Goal: Register for event/course

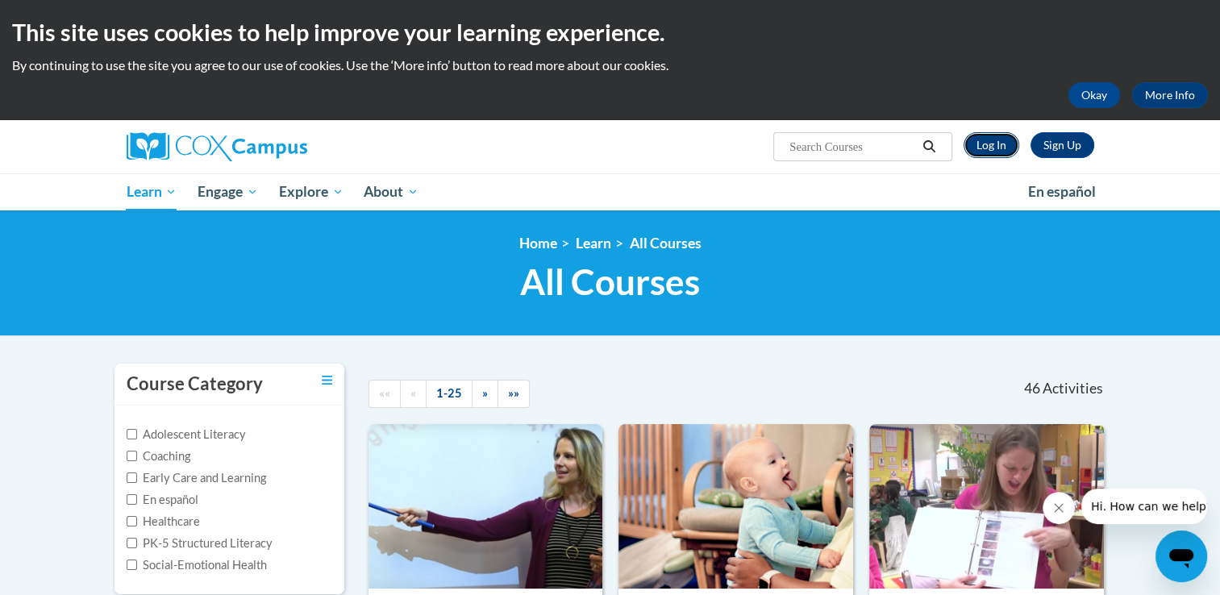
click at [992, 147] on link "Log In" at bounding box center [991, 145] width 56 height 26
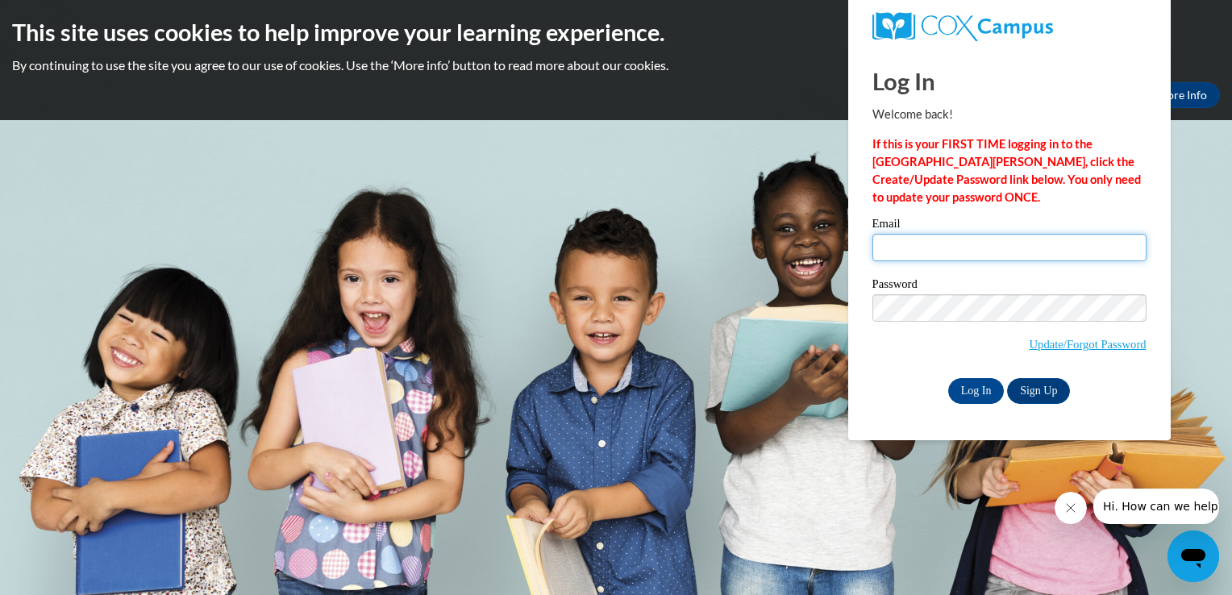
click at [888, 250] on input "Email" at bounding box center [1009, 247] width 274 height 27
type input "[EMAIL_ADDRESS][DOMAIN_NAME]"
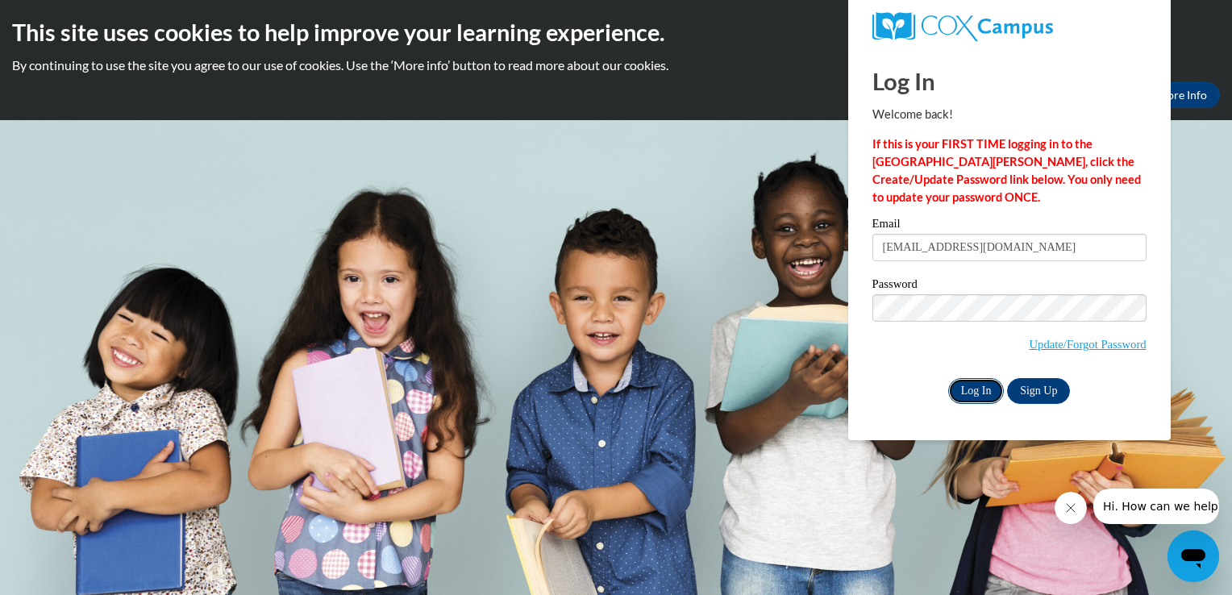
click at [985, 395] on input "Log In" at bounding box center [976, 391] width 56 height 26
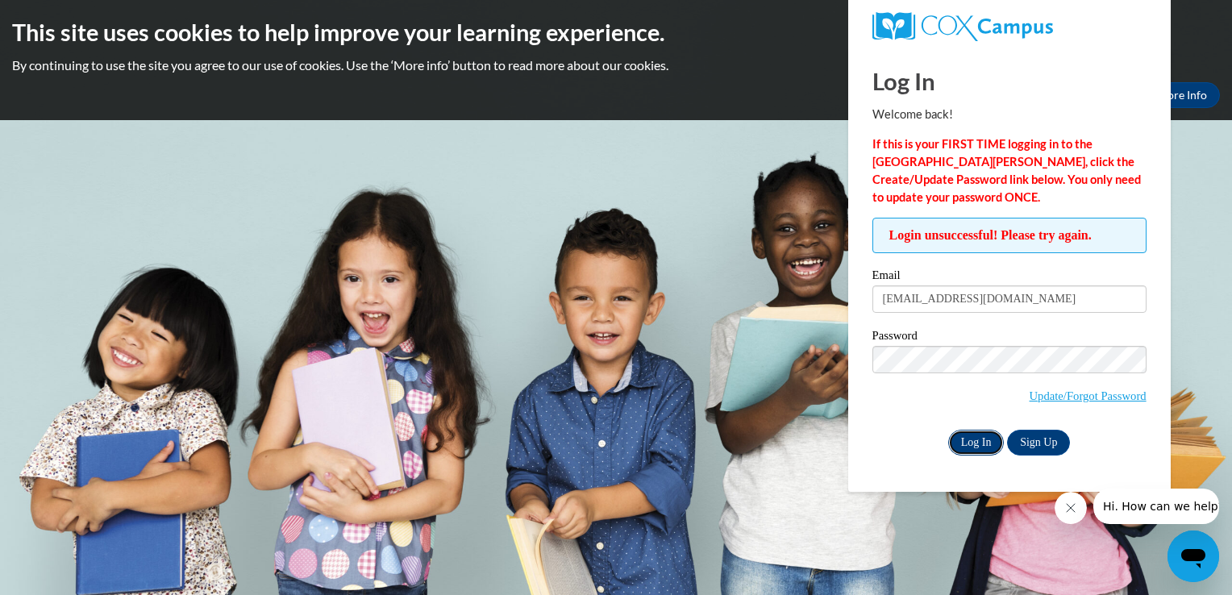
click at [982, 440] on input "Log In" at bounding box center [976, 443] width 56 height 26
click at [1086, 397] on link "Update/Forgot Password" at bounding box center [1087, 395] width 117 height 13
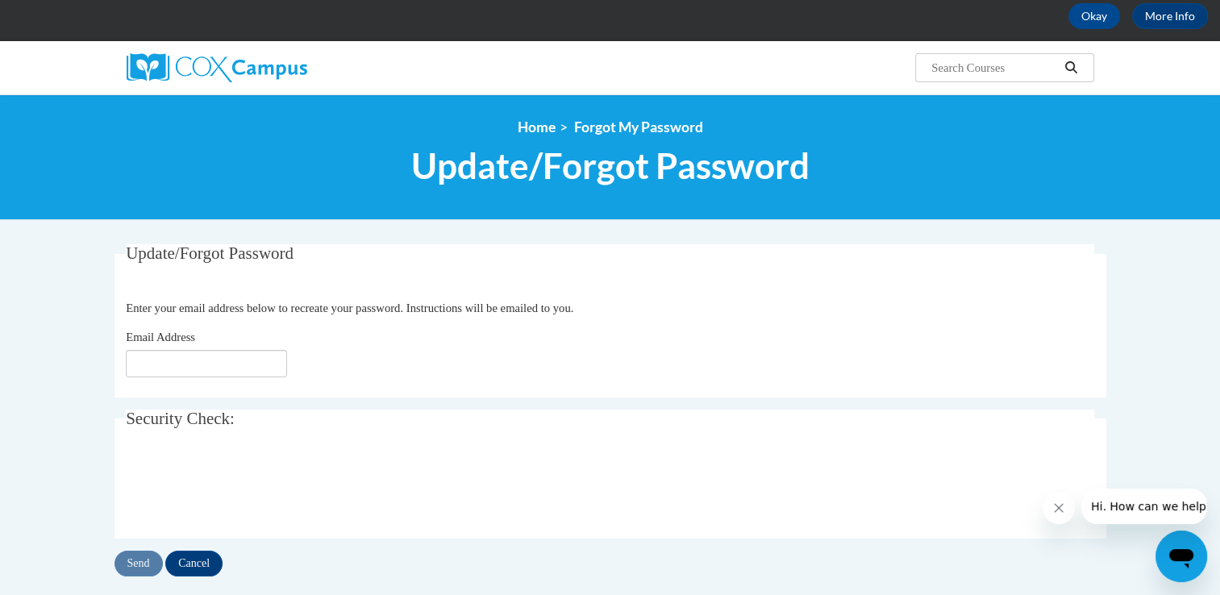
scroll to position [97, 0]
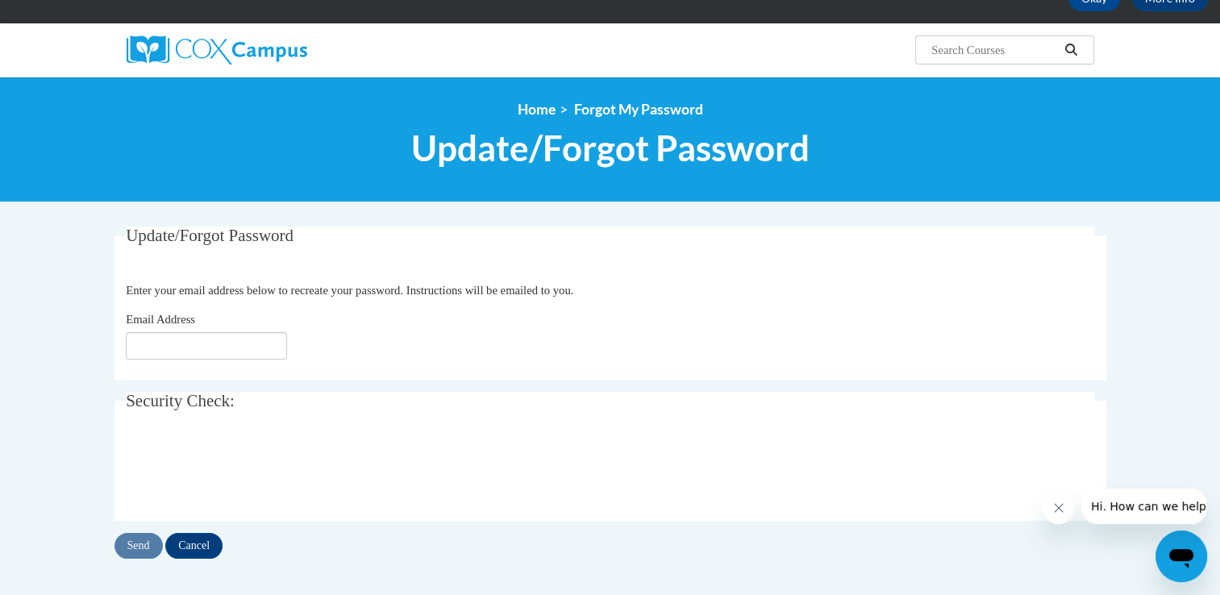
drag, startPoint x: 359, startPoint y: 366, endPoint x: 268, endPoint y: 385, distance: 93.1
click at [268, 385] on div "Update/Forgot Password Please enter your email address Enter your email address…" at bounding box center [609, 392] width 991 height 332
click at [142, 347] on input "Email Address" at bounding box center [206, 345] width 161 height 27
type input "[EMAIL_ADDRESS][DOMAIN_NAME]"
click at [274, 353] on input "[EMAIL_ADDRESS][DOMAIN_NAME]" at bounding box center [206, 345] width 161 height 27
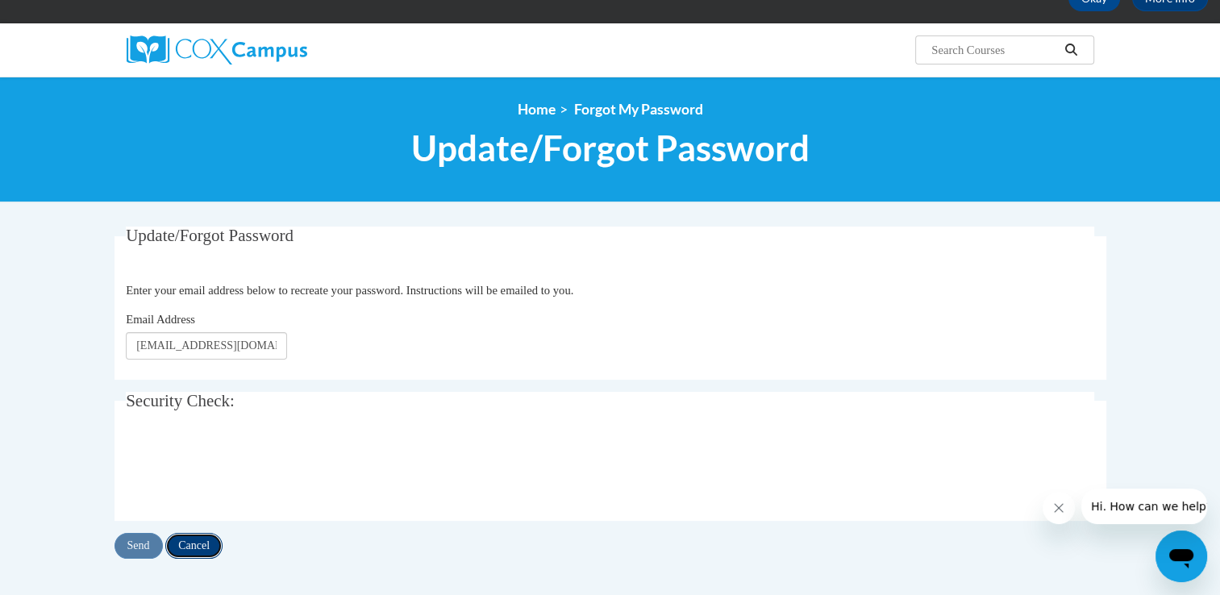
click at [206, 541] on input "Cancel" at bounding box center [193, 546] width 57 height 26
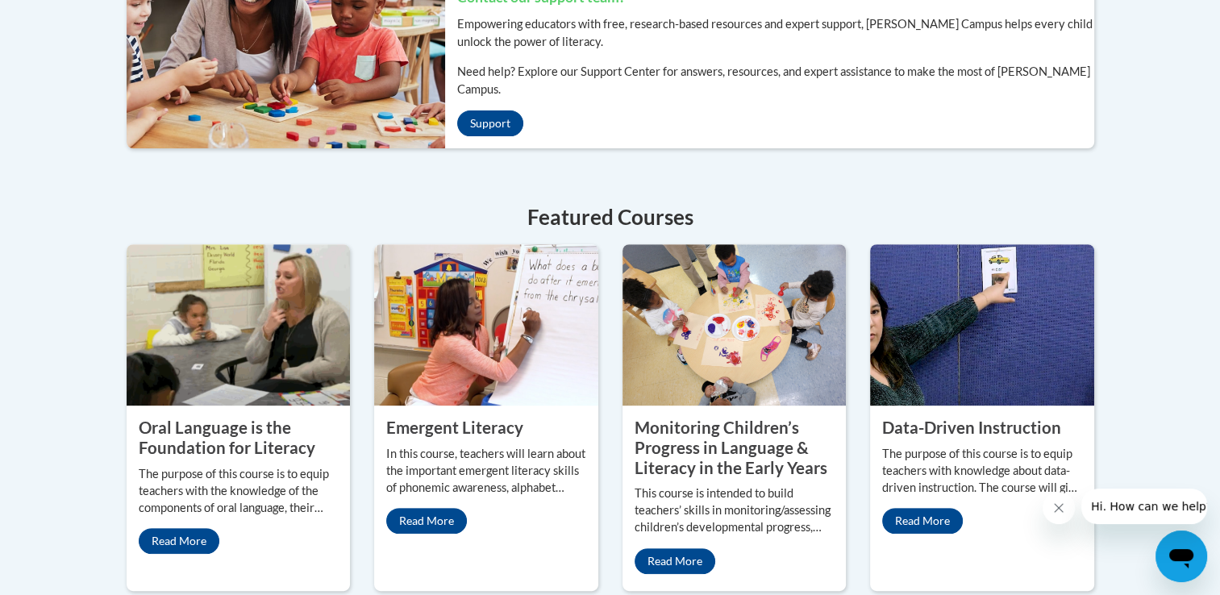
scroll to position [613, 0]
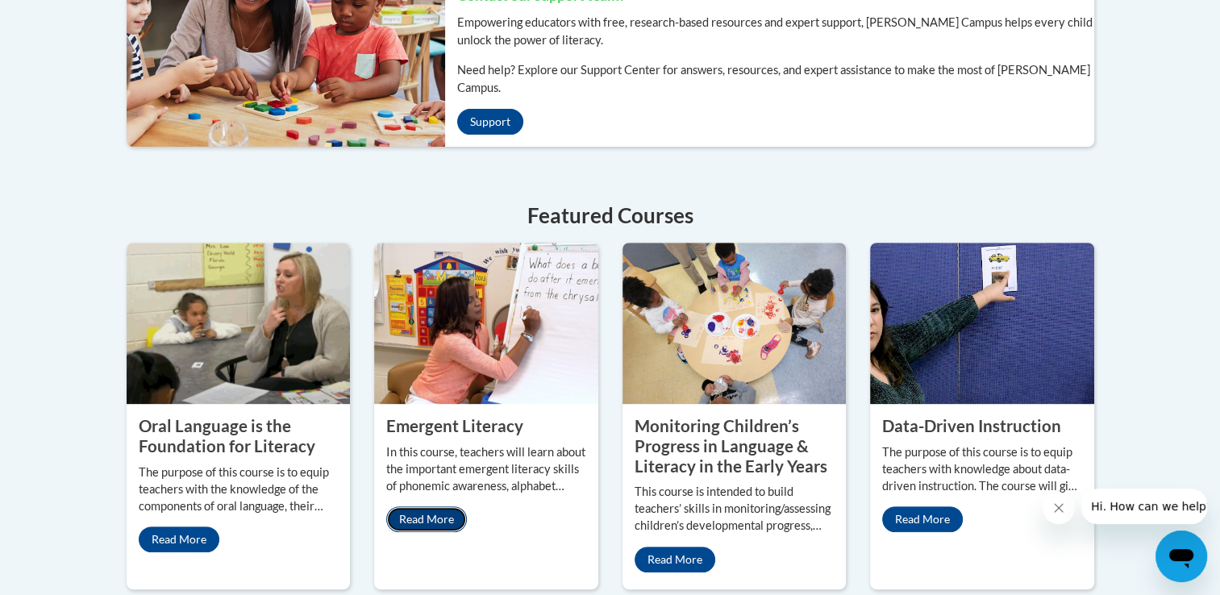
click at [443, 506] on link "Read More" at bounding box center [426, 519] width 81 height 26
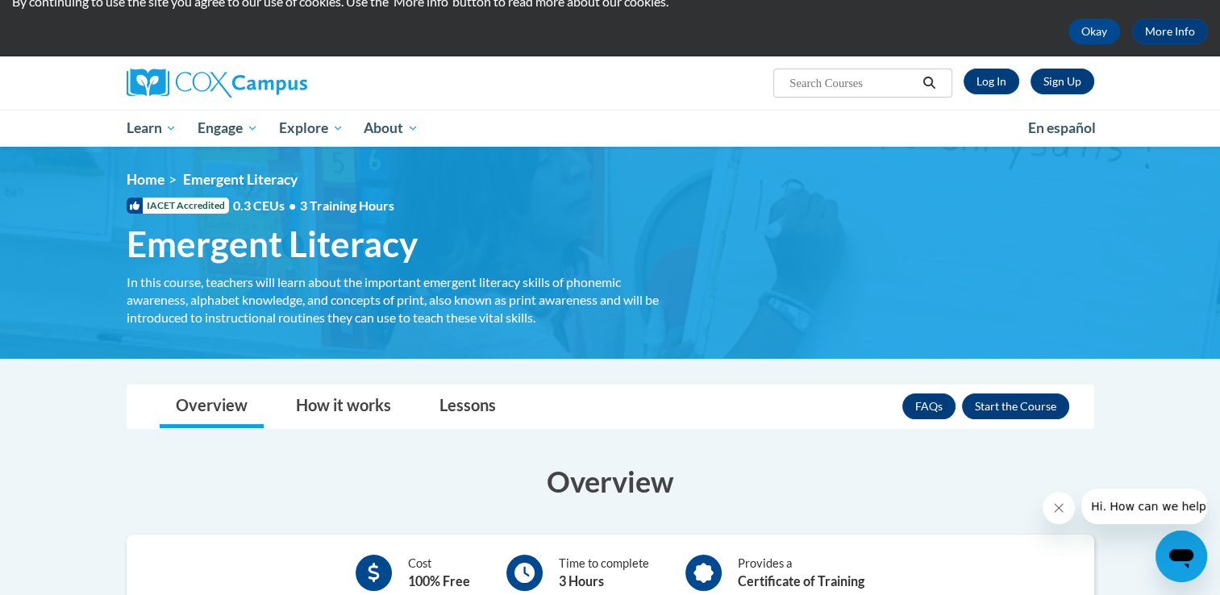
scroll to position [64, 0]
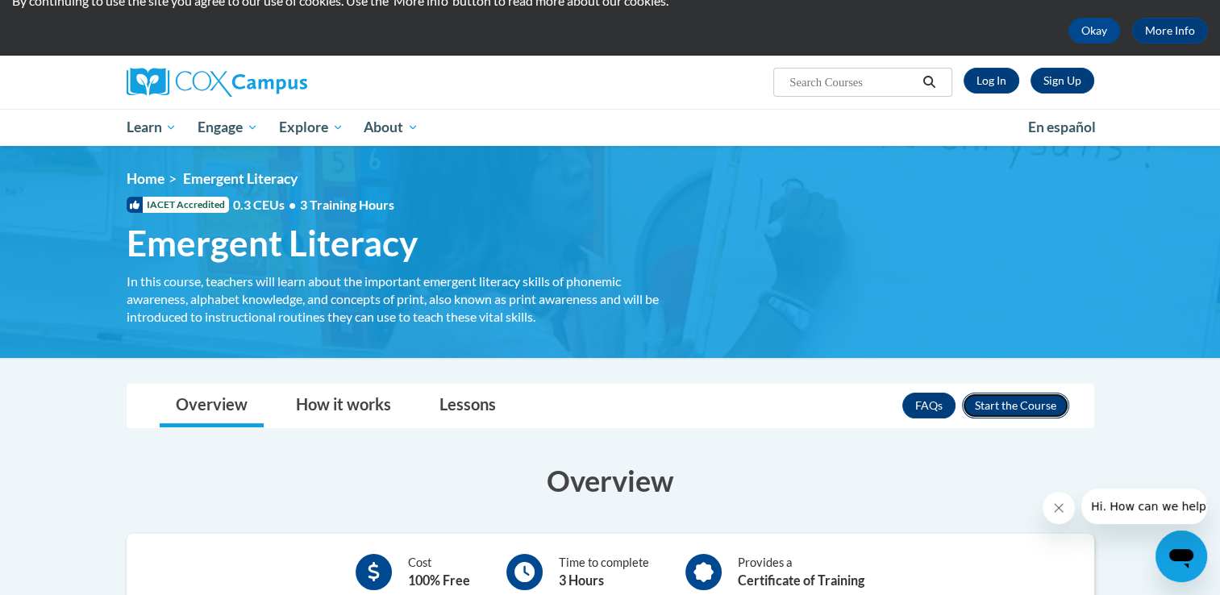
click at [1004, 401] on button "Enroll" at bounding box center [1015, 406] width 107 height 26
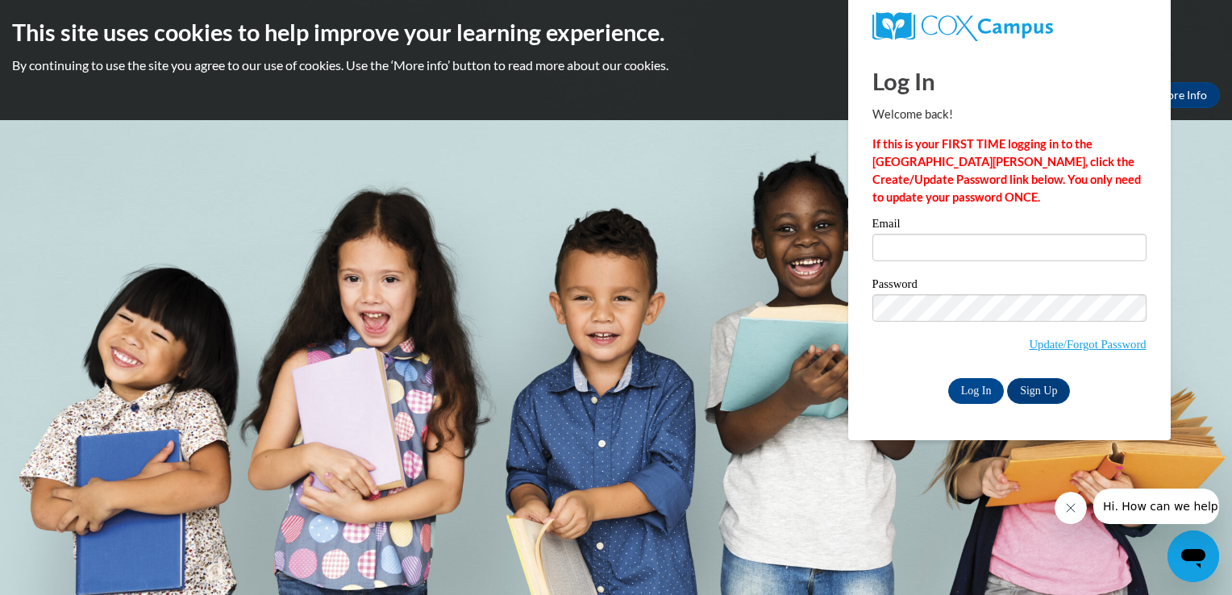
click at [1004, 401] on div "Log In Sign Up" at bounding box center [1009, 391] width 274 height 26
click at [979, 383] on input "Log In" at bounding box center [976, 391] width 56 height 26
click at [889, 253] on input "Email" at bounding box center [1009, 247] width 274 height 27
type input "[EMAIL_ADDRESS][DOMAIN_NAME]"
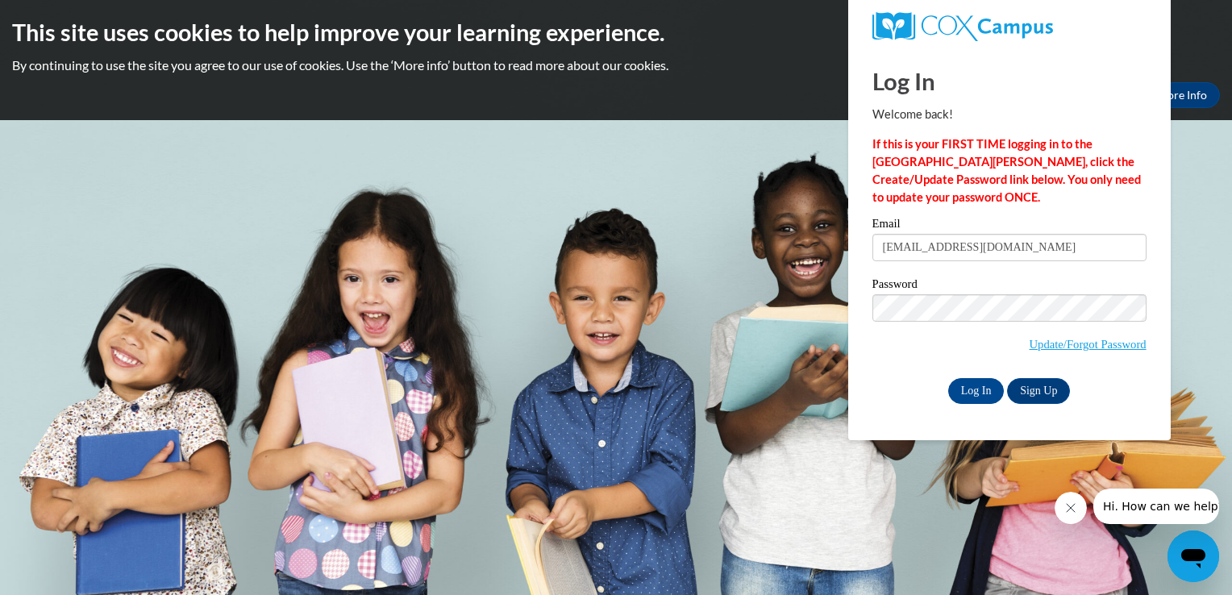
drag, startPoint x: 849, startPoint y: 330, endPoint x: 857, endPoint y: 335, distance: 9.8
click at [857, 335] on div "Log In Welcome back! If this is your FIRST TIME logging in to the [GEOGRAPHIC_D…" at bounding box center [1009, 244] width 347 height 392
click at [985, 388] on input "Log In" at bounding box center [976, 391] width 56 height 26
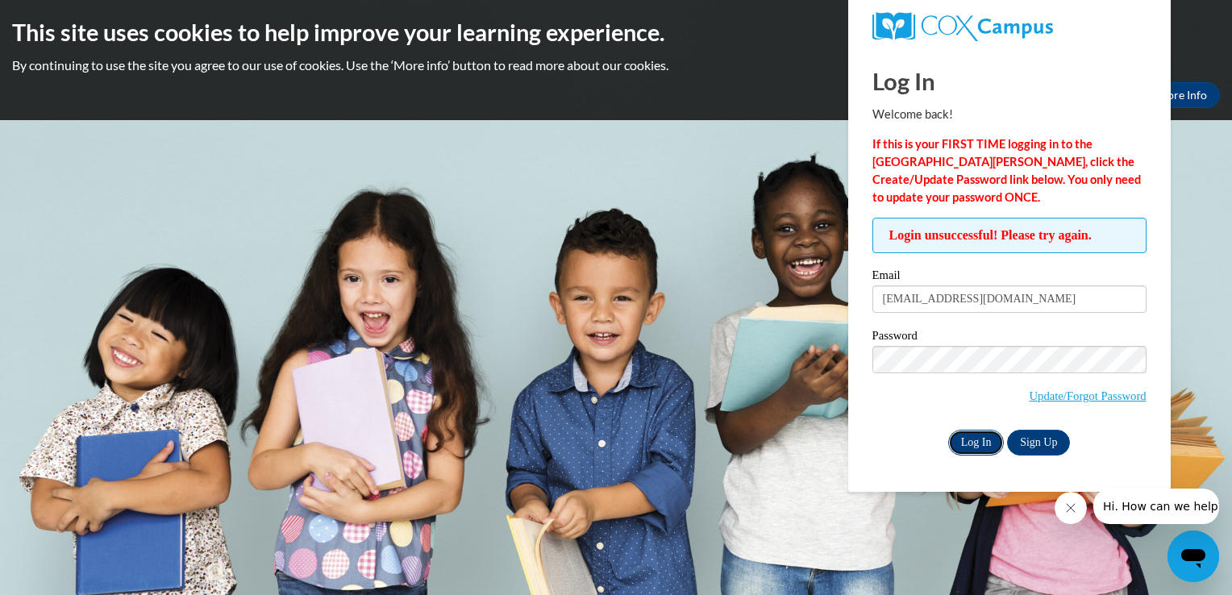
click at [987, 440] on input "Log In" at bounding box center [976, 443] width 56 height 26
click at [1076, 397] on link "Update/Forgot Password" at bounding box center [1087, 395] width 117 height 13
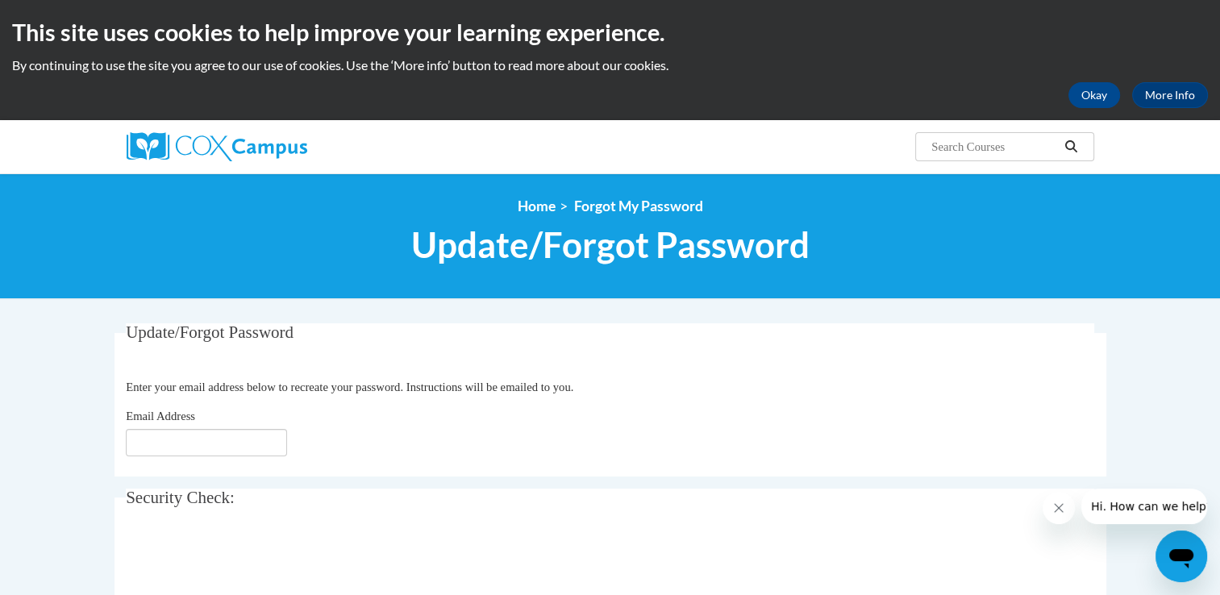
click at [649, 368] on fieldset "Update/Forgot Password Please enter your email address Enter your email address…" at bounding box center [609, 399] width 991 height 153
click at [132, 444] on input "Email Address" at bounding box center [206, 442] width 161 height 27
type input "[EMAIL_ADDRESS][DOMAIN_NAME]"
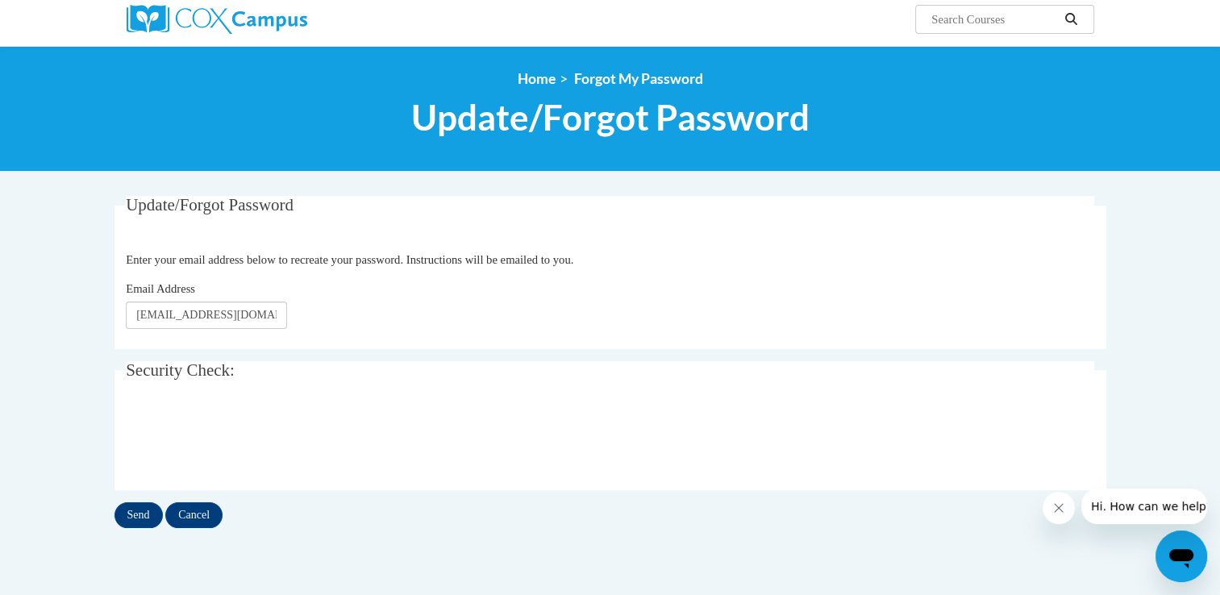
scroll to position [129, 0]
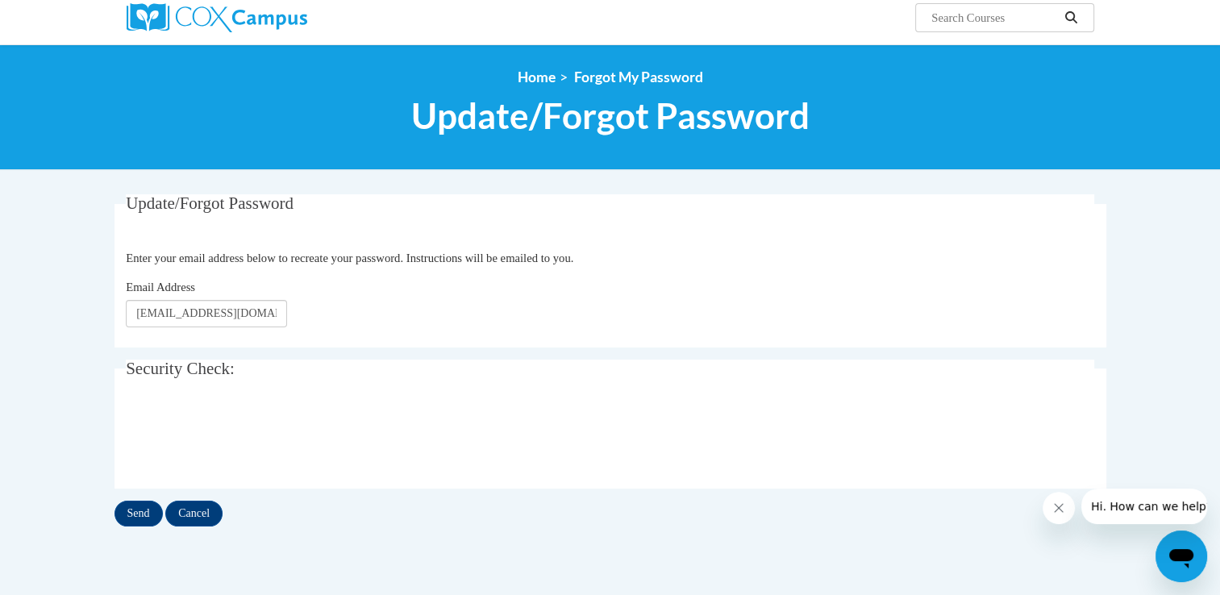
click at [435, 488] on div "Update/Forgot Password Please enter your email address Enter your email address…" at bounding box center [609, 360] width 991 height 332
click at [81, 477] on body "This site uses cookies to help improve your learning experience. By continuing …" at bounding box center [610, 395] width 1220 height 1049
click at [142, 512] on input "Send" at bounding box center [138, 514] width 48 height 26
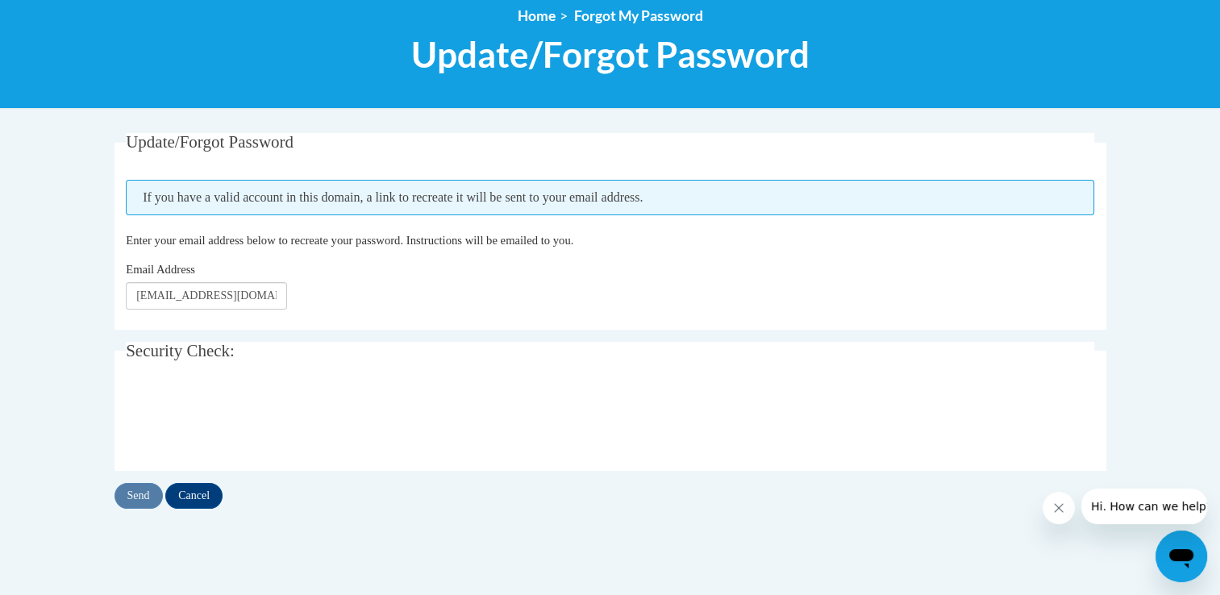
scroll to position [193, 0]
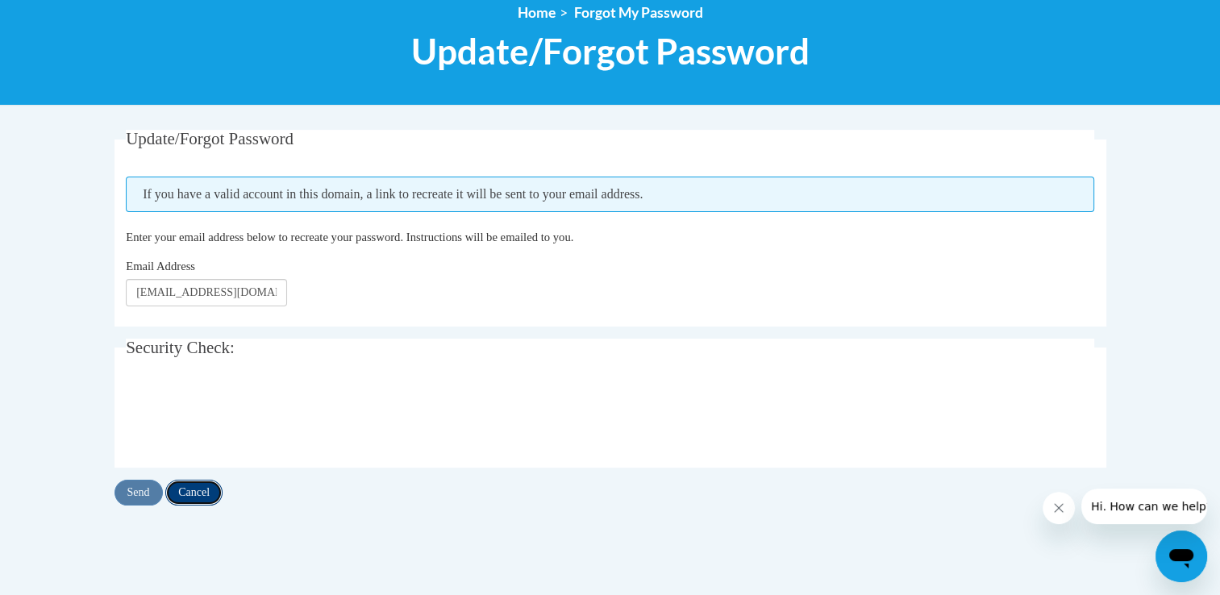
click at [199, 488] on input "Cancel" at bounding box center [193, 493] width 57 height 26
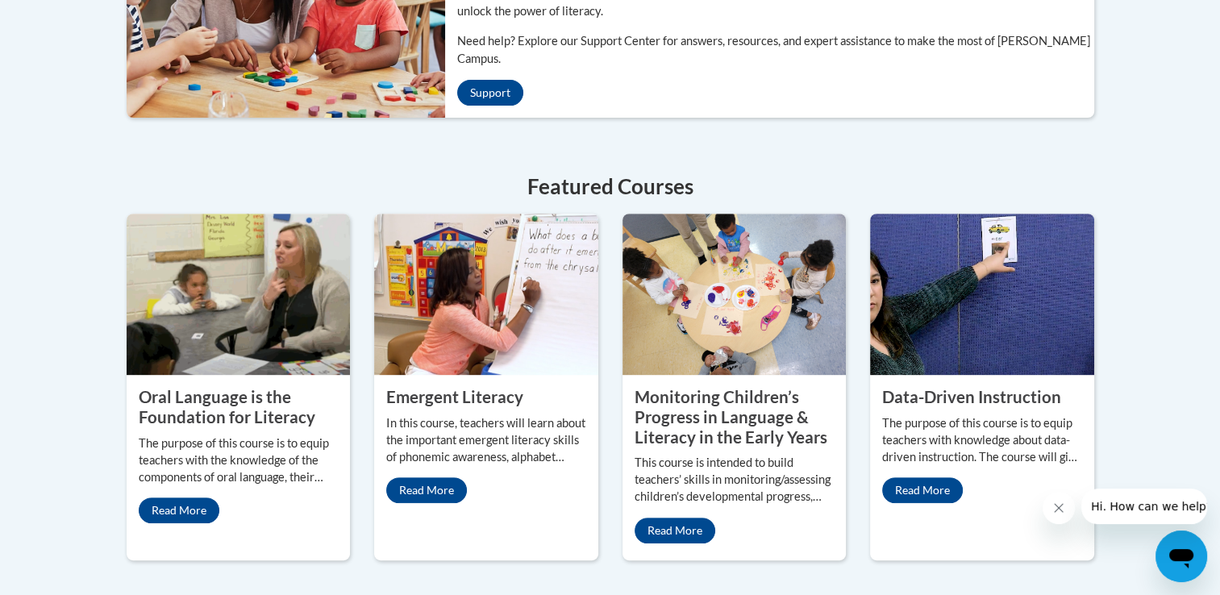
scroll to position [645, 0]
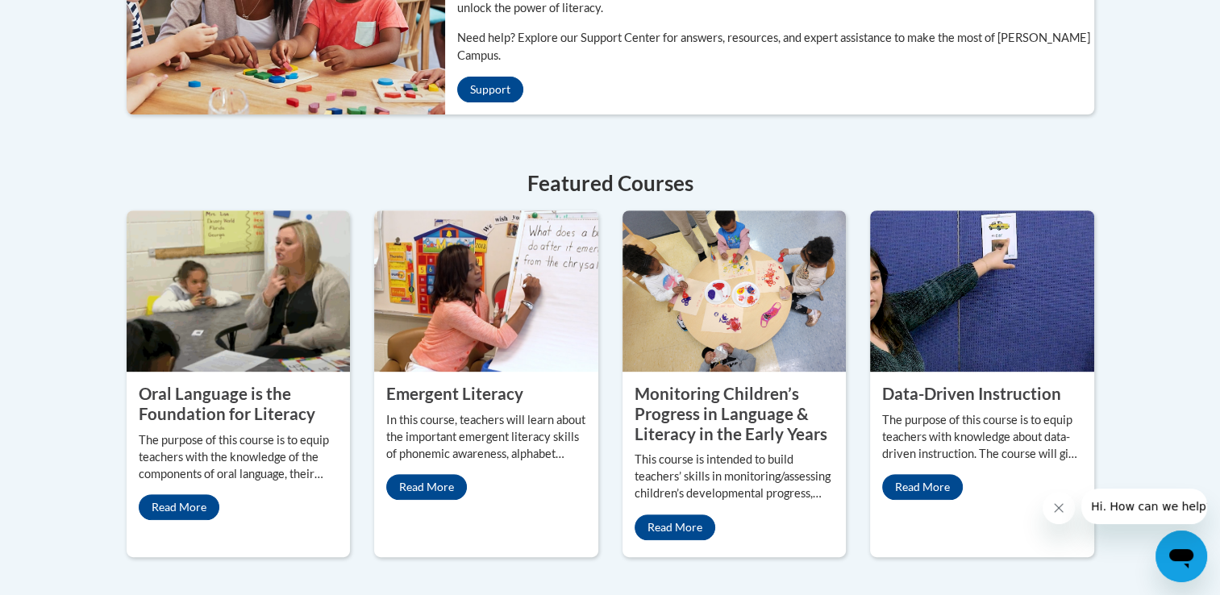
click at [426, 385] on h2 "Emergent Literacy" at bounding box center [486, 394] width 200 height 20
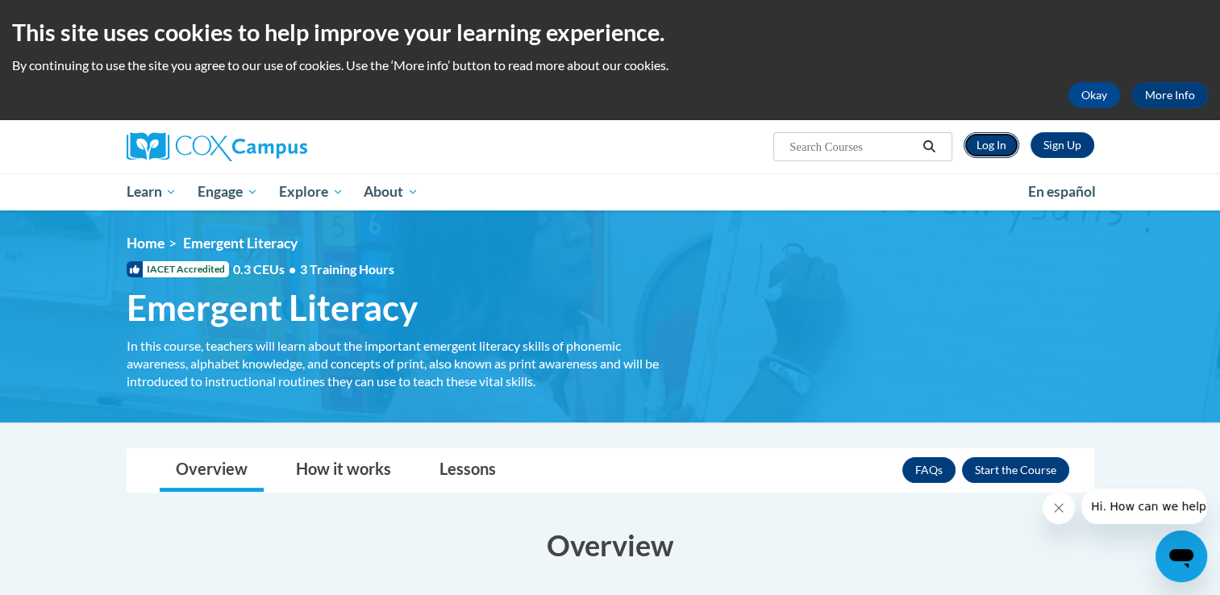
click at [995, 150] on link "Log In" at bounding box center [991, 145] width 56 height 26
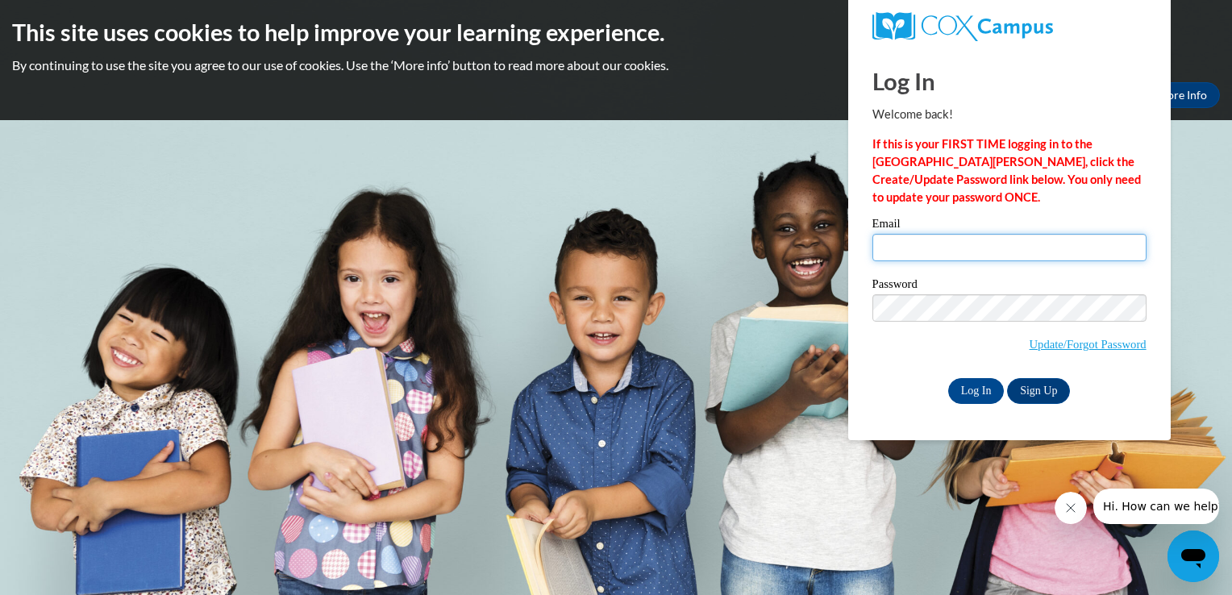
click at [882, 243] on input "Email" at bounding box center [1009, 247] width 274 height 27
type input "[EMAIL_ADDRESS][DOMAIN_NAME]"
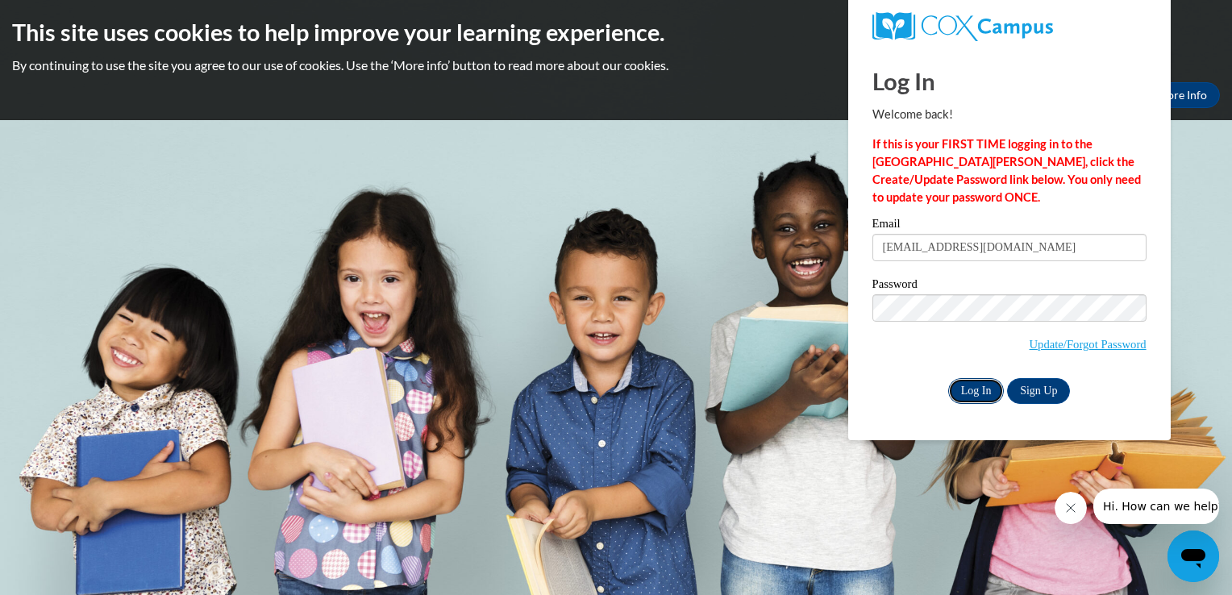
click at [990, 382] on input "Log In" at bounding box center [976, 391] width 56 height 26
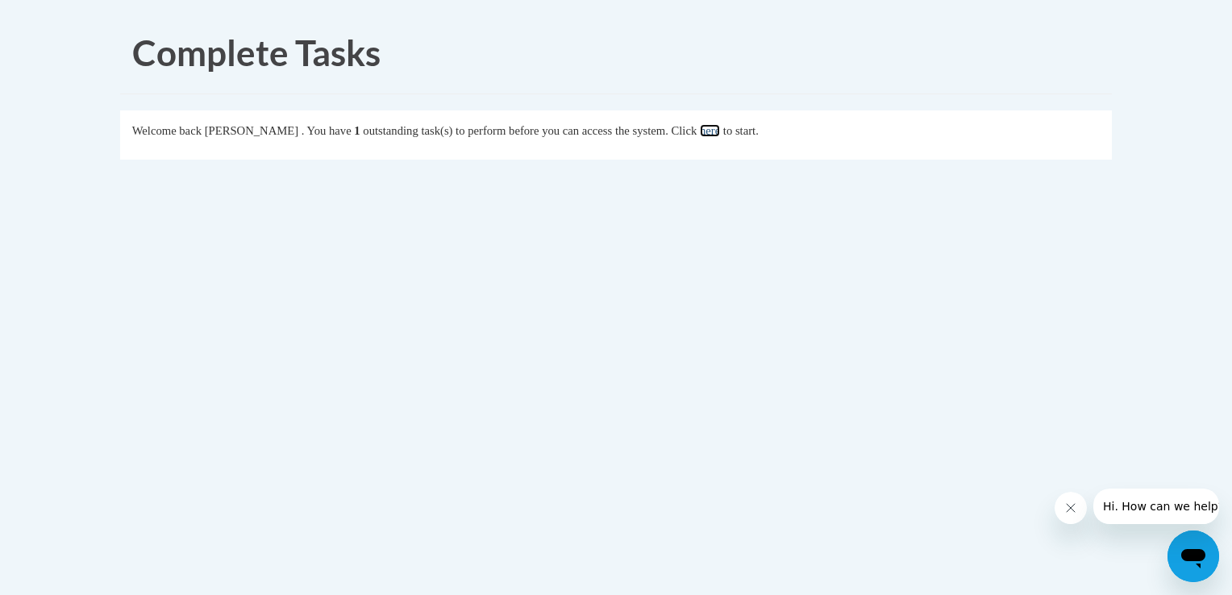
click at [720, 130] on link "here" at bounding box center [710, 130] width 20 height 13
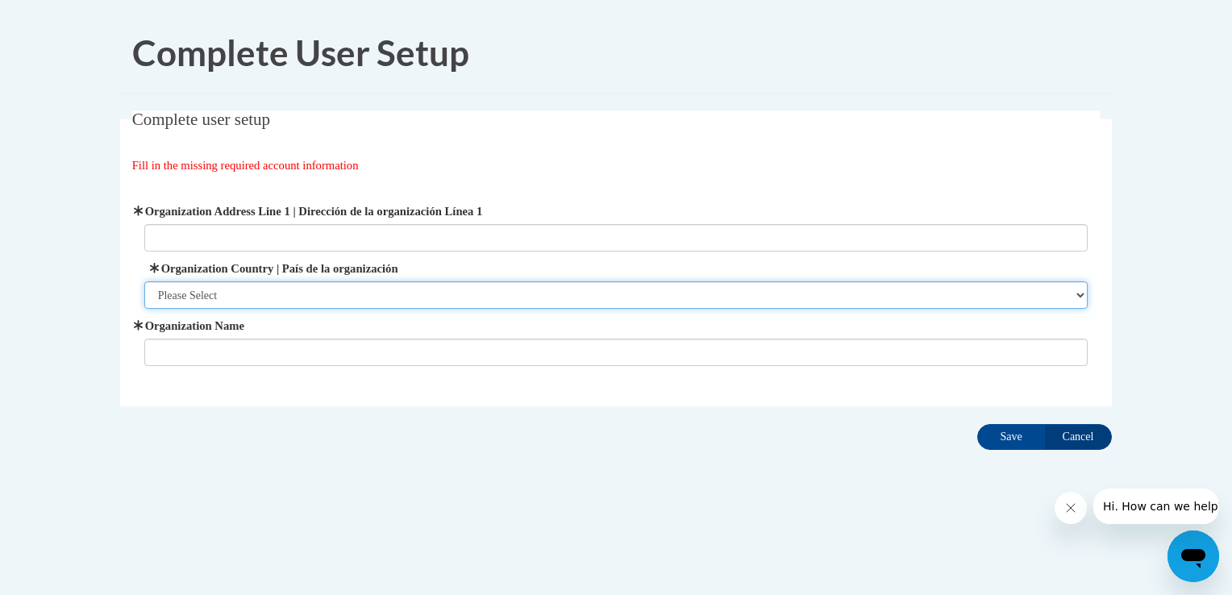
click at [163, 286] on select "Please Select [GEOGRAPHIC_DATA] | [GEOGRAPHIC_DATA] Outside of [GEOGRAPHIC_DATA…" at bounding box center [616, 294] width 944 height 27
select select "ad49bcad-a171-4b2e-b99c-48b446064914"
click at [144, 281] on select "Please Select [GEOGRAPHIC_DATA] | [GEOGRAPHIC_DATA] Outside of [GEOGRAPHIC_DATA…" at bounding box center [616, 294] width 944 height 27
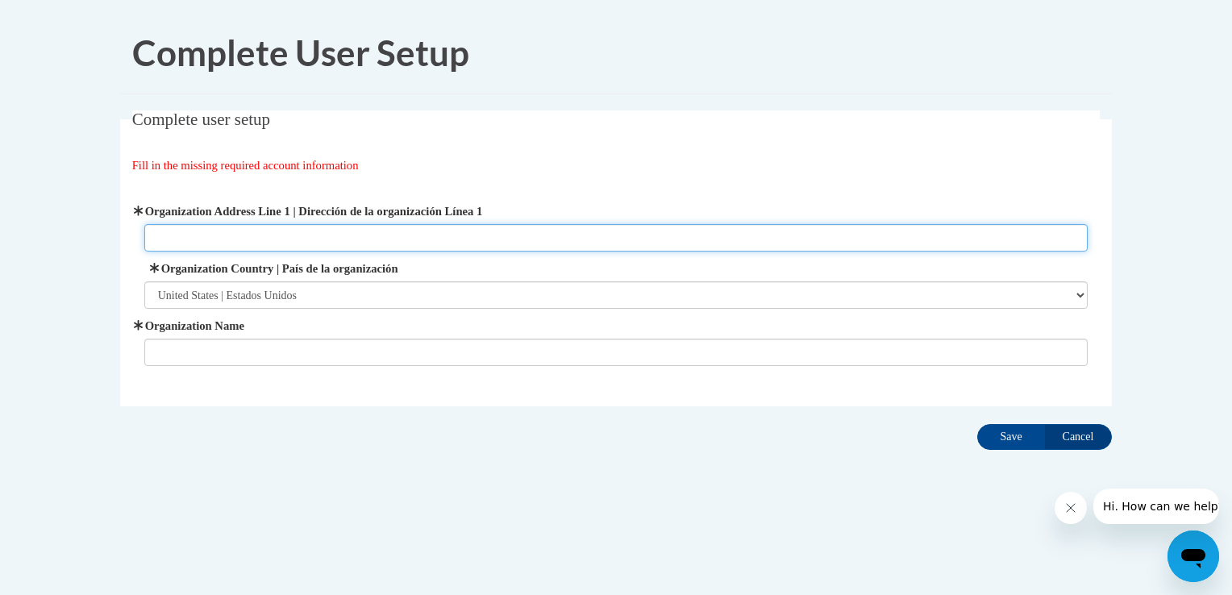
click at [174, 240] on input "Organization Address Line 1 | Dirección de la organización Línea 1" at bounding box center [616, 237] width 944 height 27
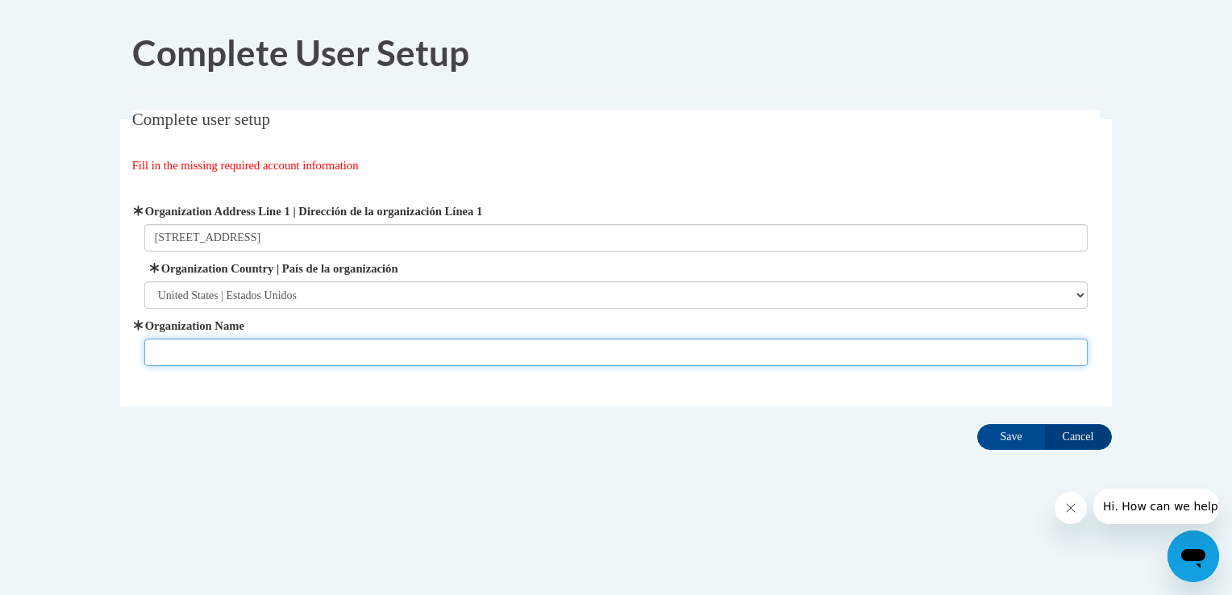
click at [166, 354] on input "Organization Name" at bounding box center [616, 352] width 944 height 27
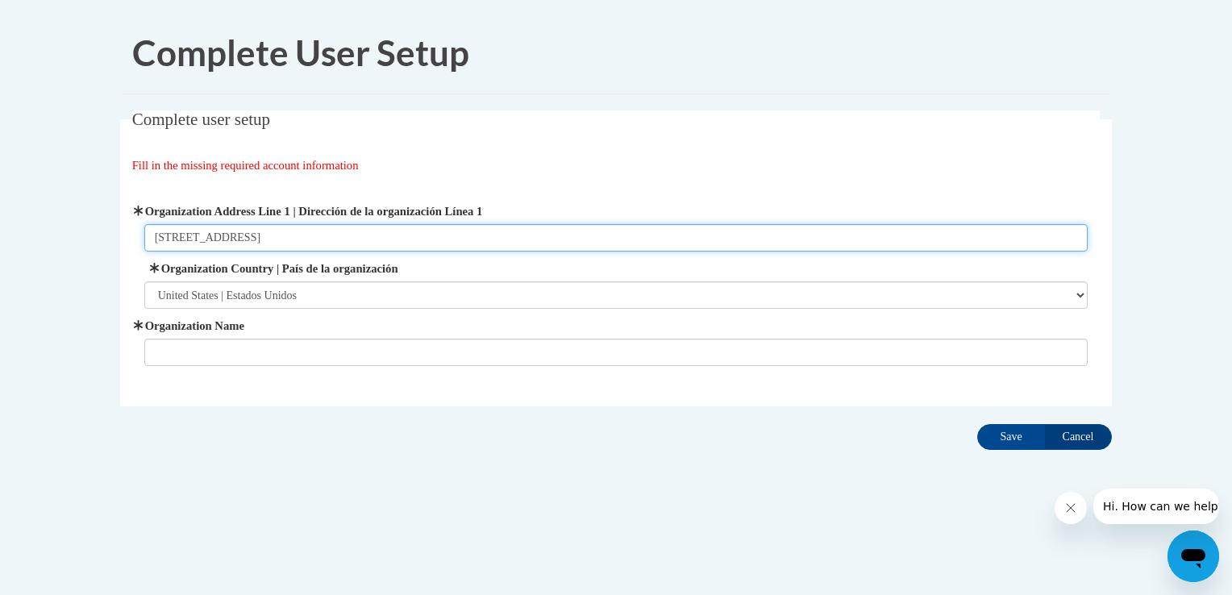
click at [249, 240] on input "716 Laurel Street" at bounding box center [616, 237] width 944 height 27
type input "7"
type input "v"
type input "V.Robinson Headstart"
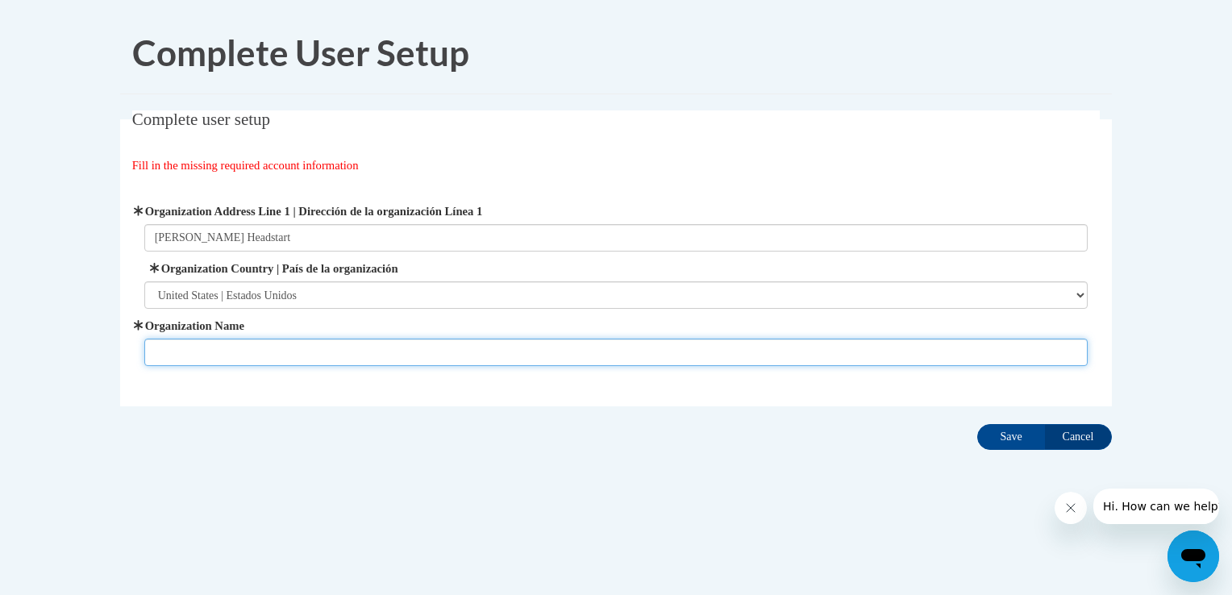
click at [159, 358] on input "Organization Name" at bounding box center [616, 352] width 944 height 27
type input "V. Robinson Headstartt"
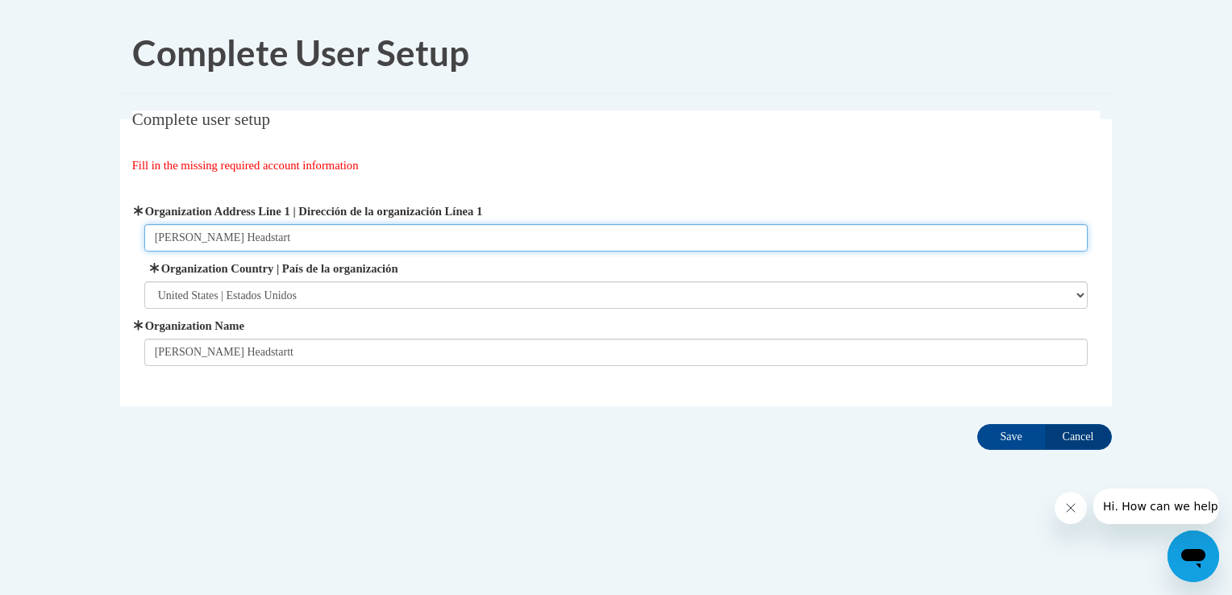
click at [267, 237] on input "V.Robinson Headstart" at bounding box center [616, 237] width 944 height 27
type input "V"
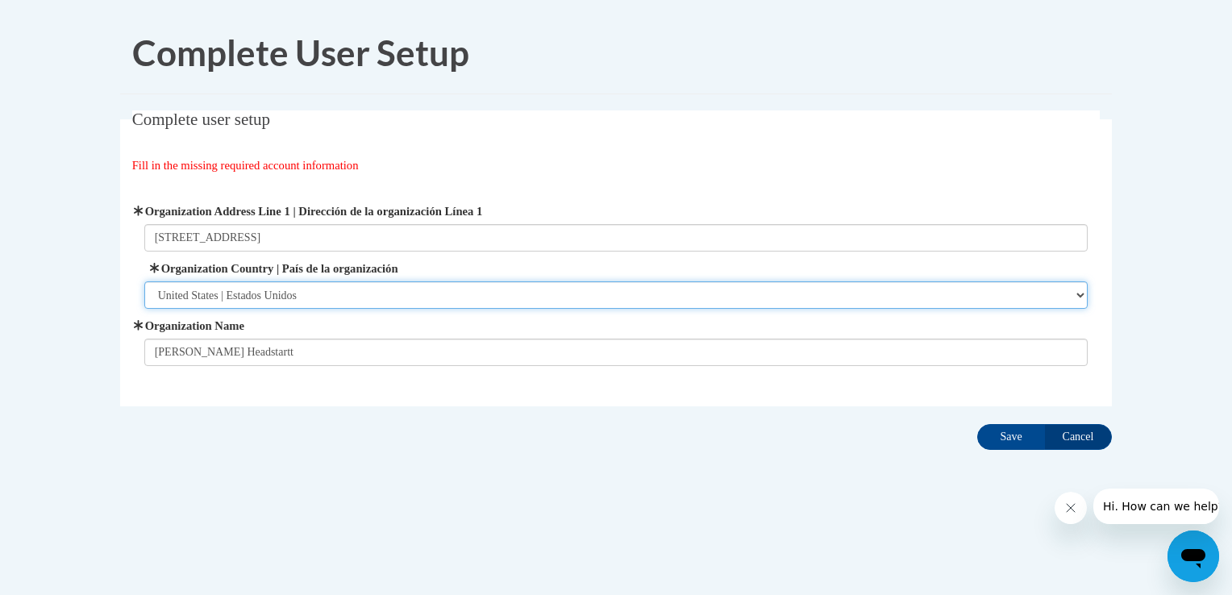
click at [811, 301] on select "Please Select United States | Estados Unidos Outside of the United States | Fue…" at bounding box center [616, 294] width 944 height 27
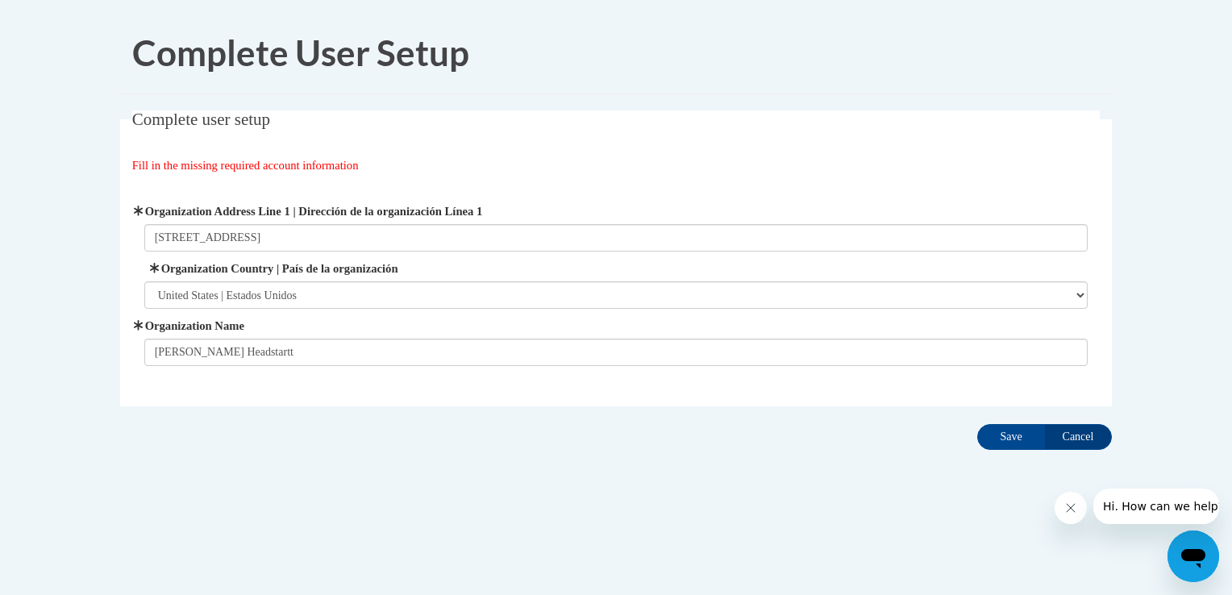
click at [552, 251] on div "Organization Address Line 1 | Dirección de la organización Línea 1 227 Tallapoo…" at bounding box center [616, 284] width 944 height 164
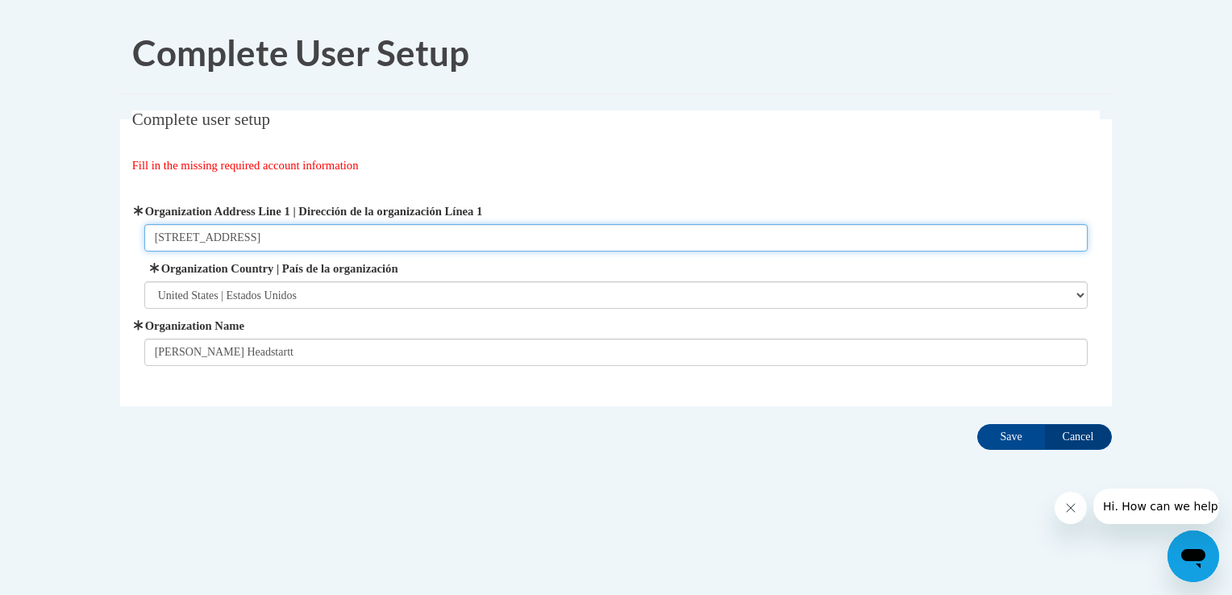
click at [173, 240] on input "227 Tallapoosa Street Alexander City Al 35010" at bounding box center [616, 237] width 944 height 27
type input "277 Tallapoosa Street Alexander City Al 35010"
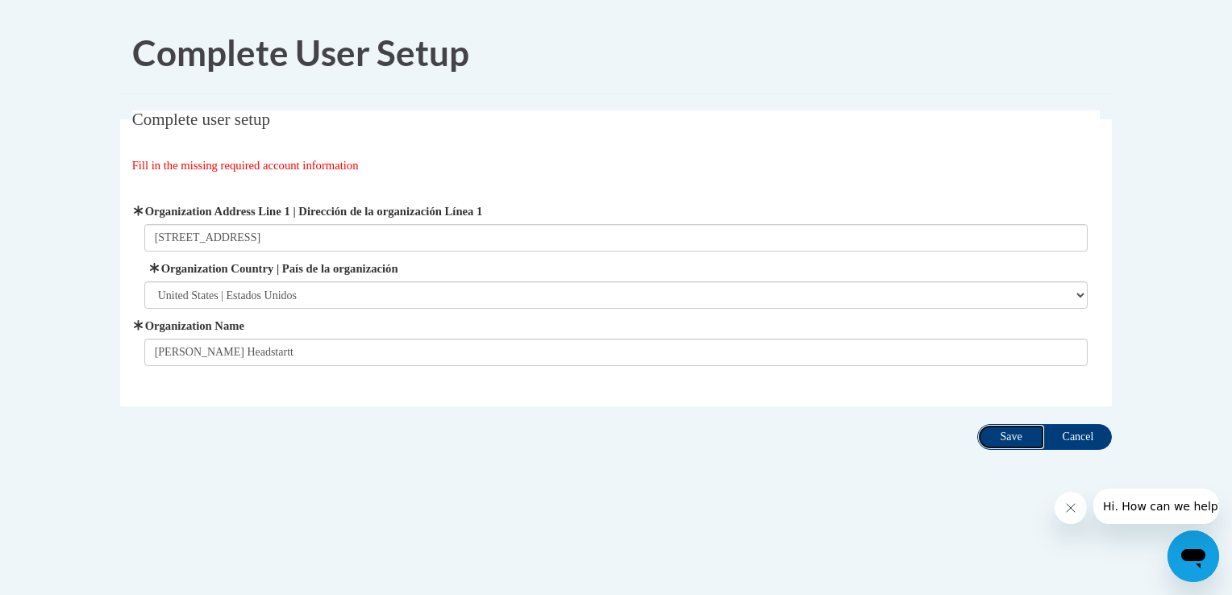
click at [1021, 439] on input "Save" at bounding box center [1011, 437] width 68 height 26
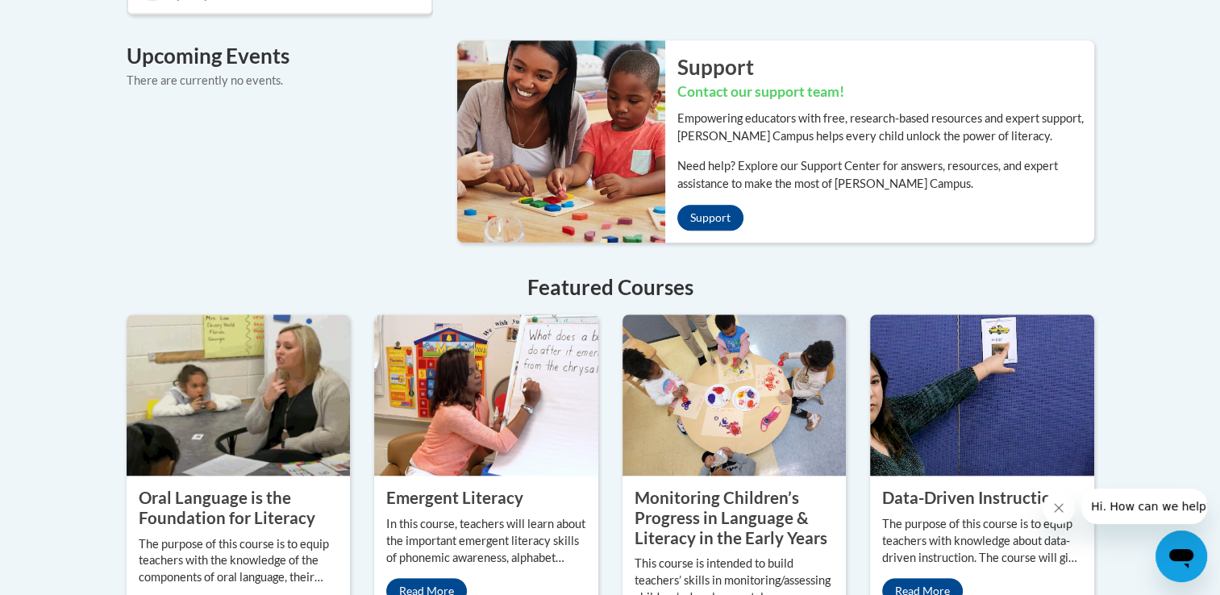
scroll to position [1236, 0]
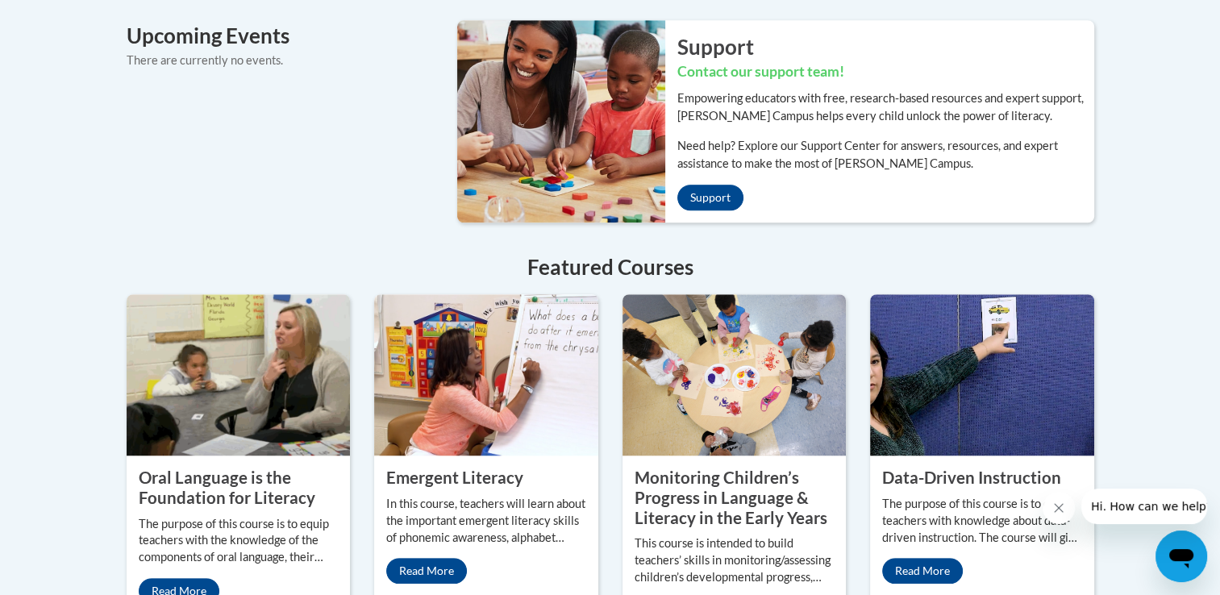
click at [422, 468] on property "Emergent Literacy" at bounding box center [454, 477] width 137 height 19
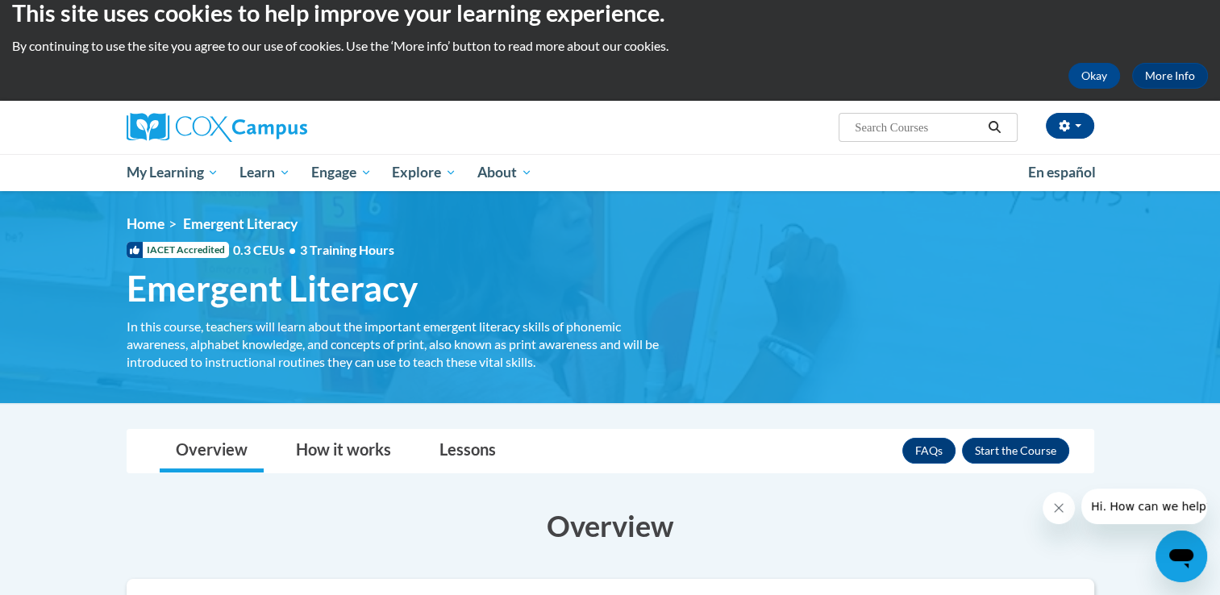
scroll to position [10, 0]
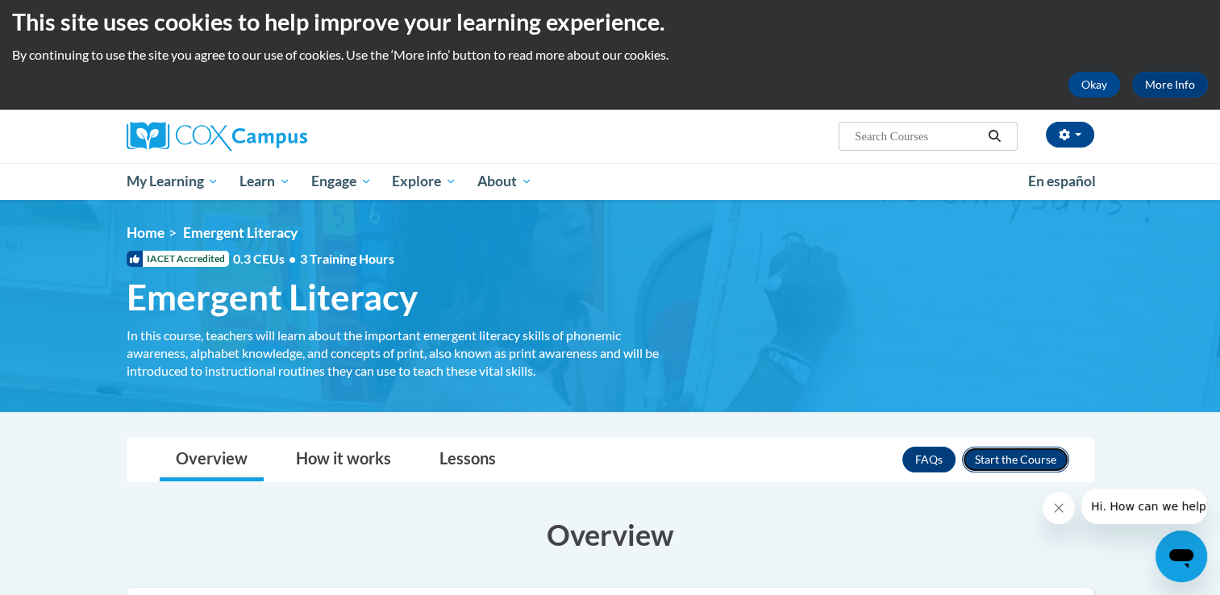
click at [1025, 458] on button "Enroll" at bounding box center [1015, 460] width 107 height 26
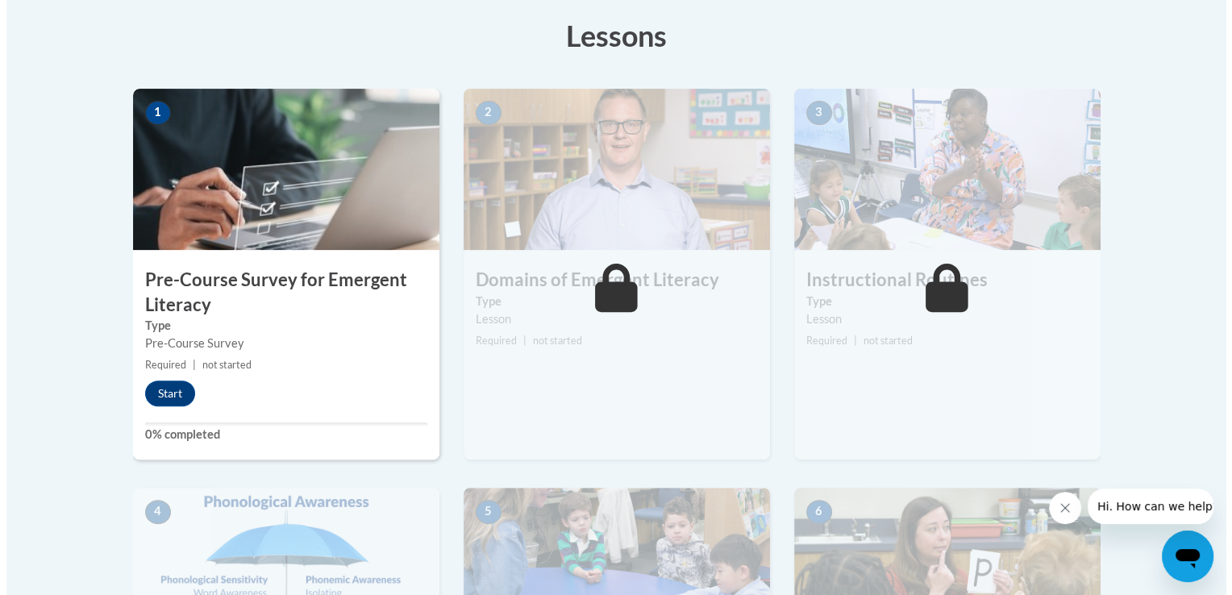
scroll to position [484, 0]
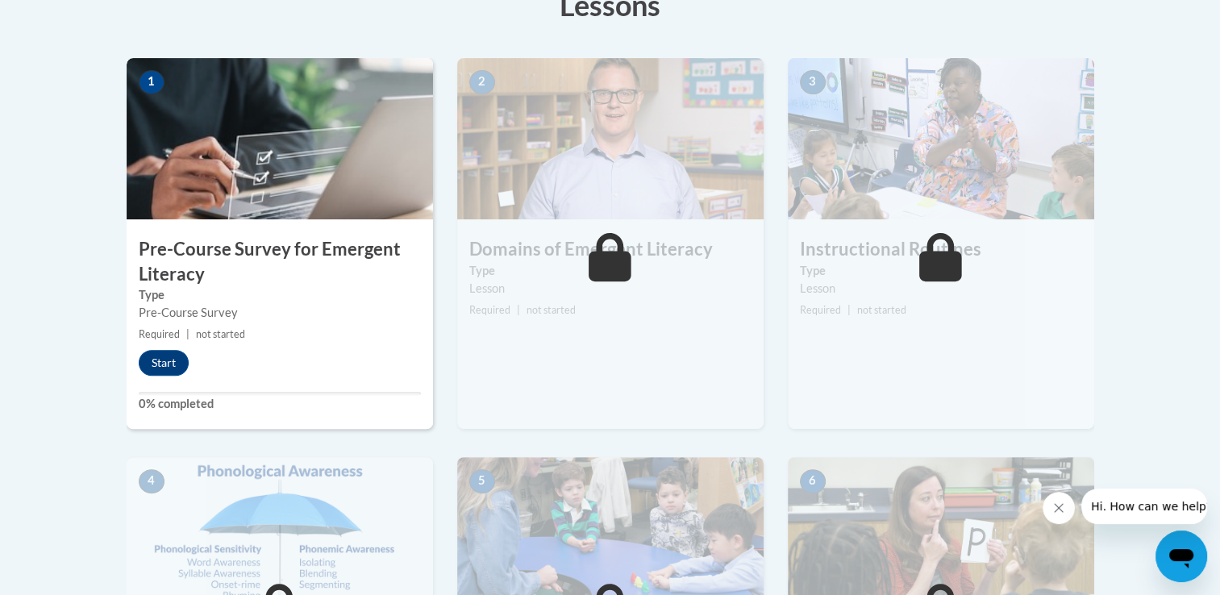
click at [201, 261] on h3 "Pre-Course Survey for Emergent Literacy" at bounding box center [280, 262] width 306 height 50
click at [168, 361] on button "Start" at bounding box center [164, 363] width 50 height 26
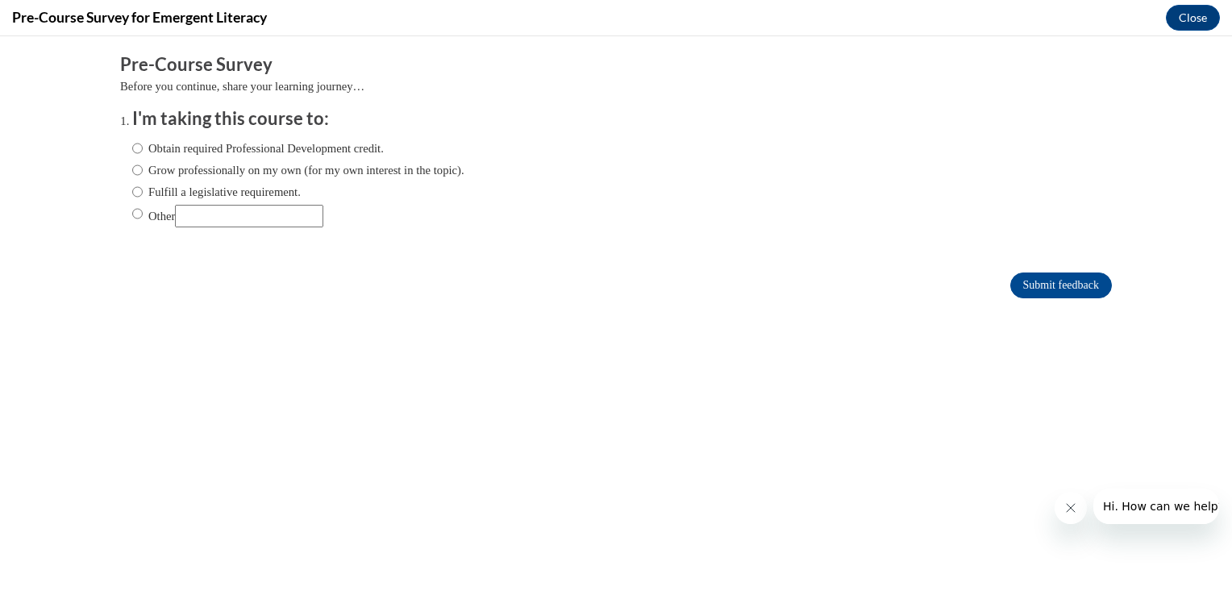
scroll to position [0, 0]
click at [132, 147] on input "Obtain required Professional Development credit." at bounding box center [137, 148] width 10 height 18
radio input "true"
click at [1058, 282] on input "Submit feedback" at bounding box center [1061, 285] width 102 height 26
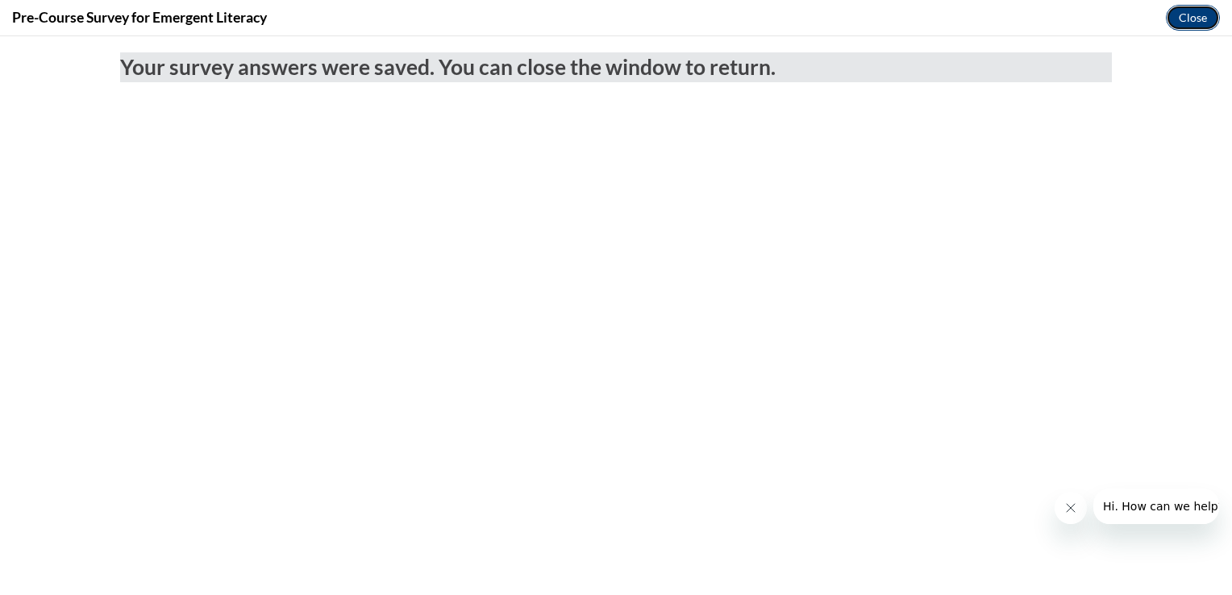
click at [1198, 19] on button "Close" at bounding box center [1193, 18] width 54 height 26
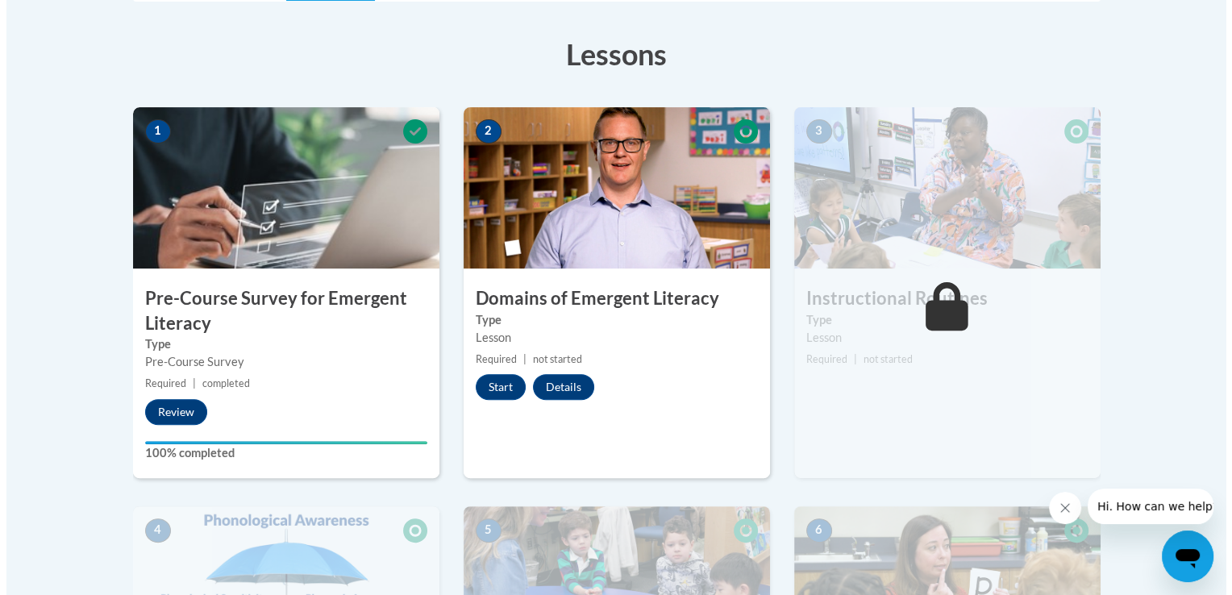
scroll to position [419, 0]
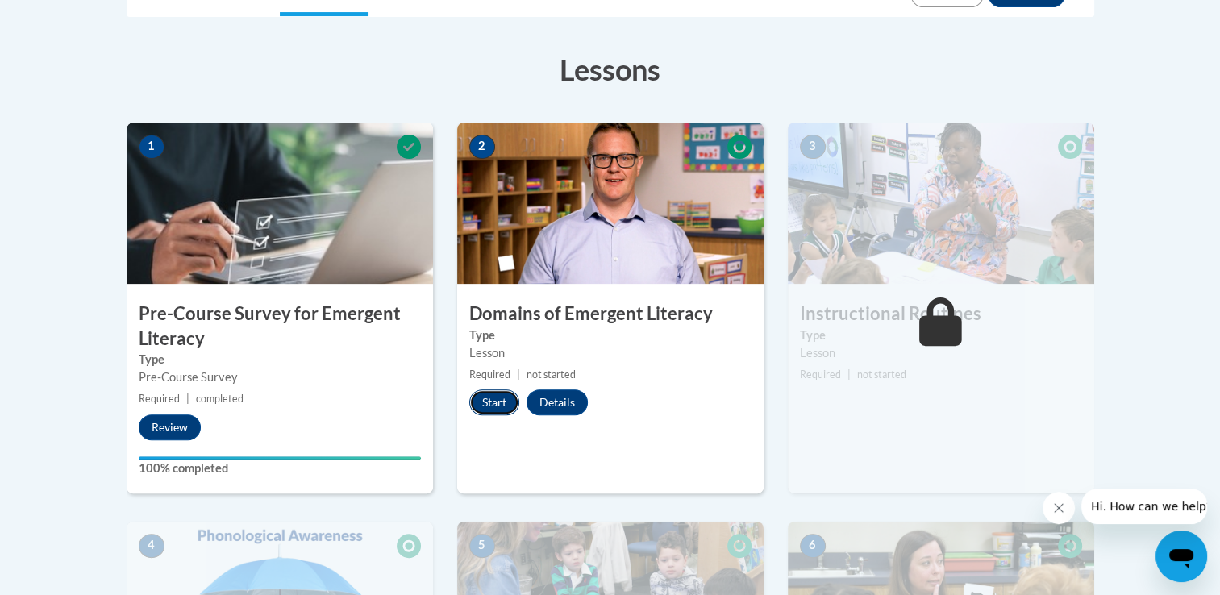
click at [501, 397] on button "Start" at bounding box center [494, 402] width 50 height 26
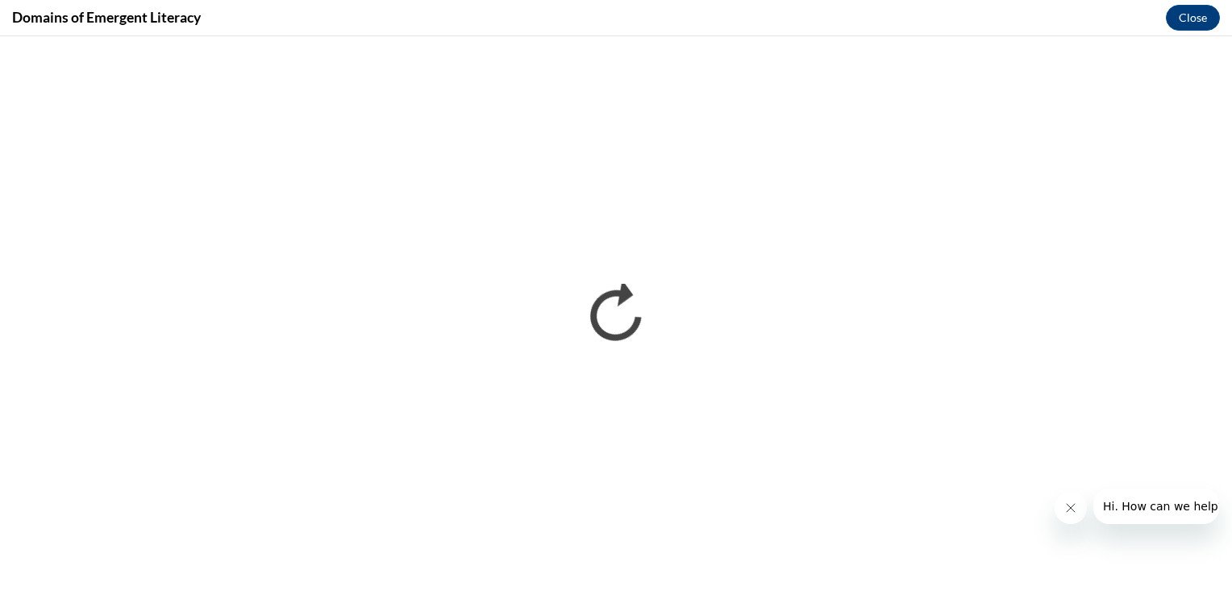
scroll to position [0, 0]
